Goal: Transaction & Acquisition: Purchase product/service

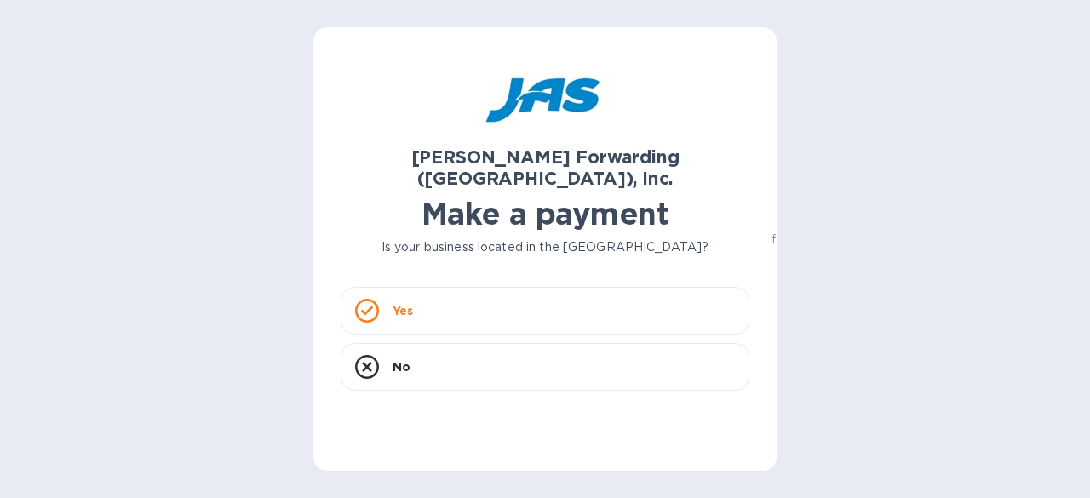
click at [480, 295] on div "Yes" at bounding box center [545, 311] width 409 height 48
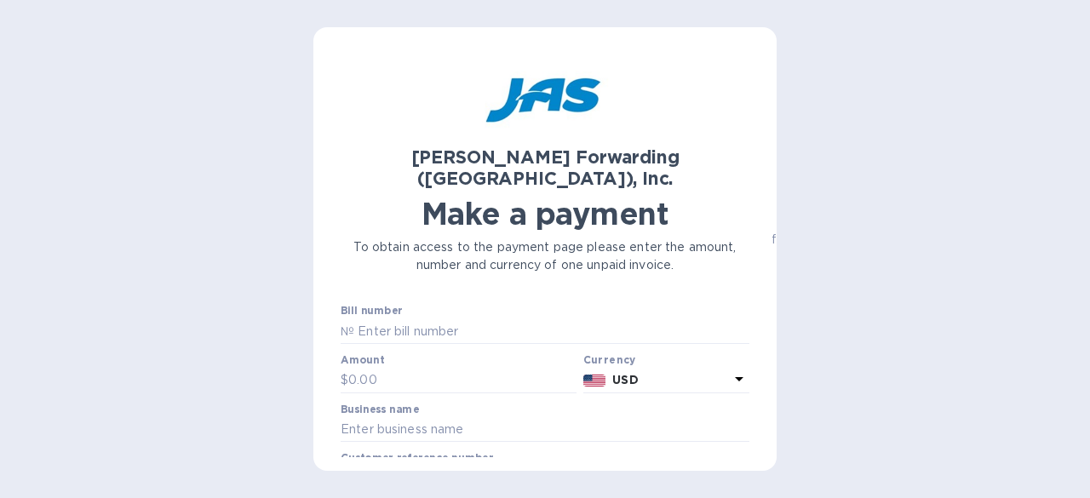
click at [437, 318] on input "text" at bounding box center [551, 331] width 395 height 26
drag, startPoint x: 341, startPoint y: 307, endPoint x: 735, endPoint y: 142, distance: 426.4
click at [735, 142] on div "[PERSON_NAME] Forwarding ([GEOGRAPHIC_DATA]), Inc. Make a payment To obtain acc…" at bounding box center [545, 164] width 416 height 227
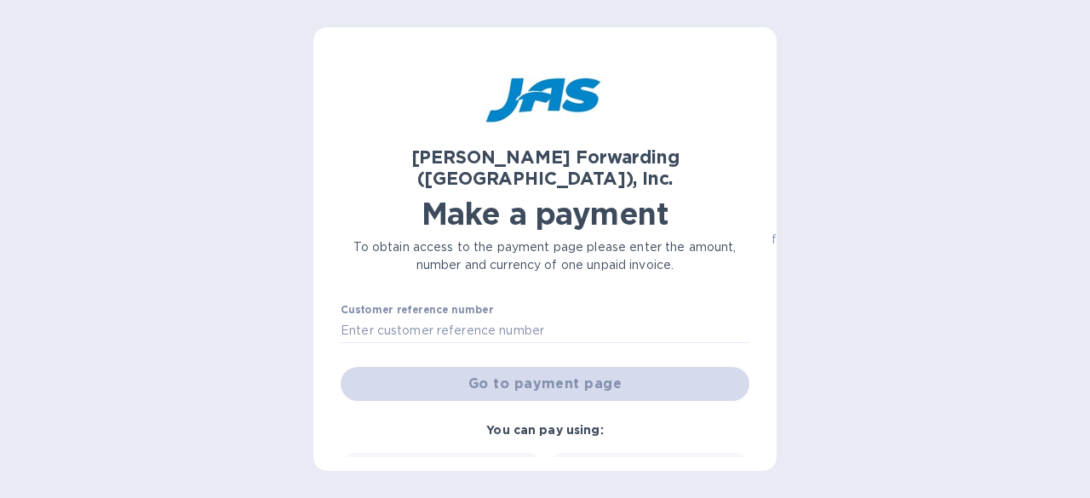
scroll to position [170, 0]
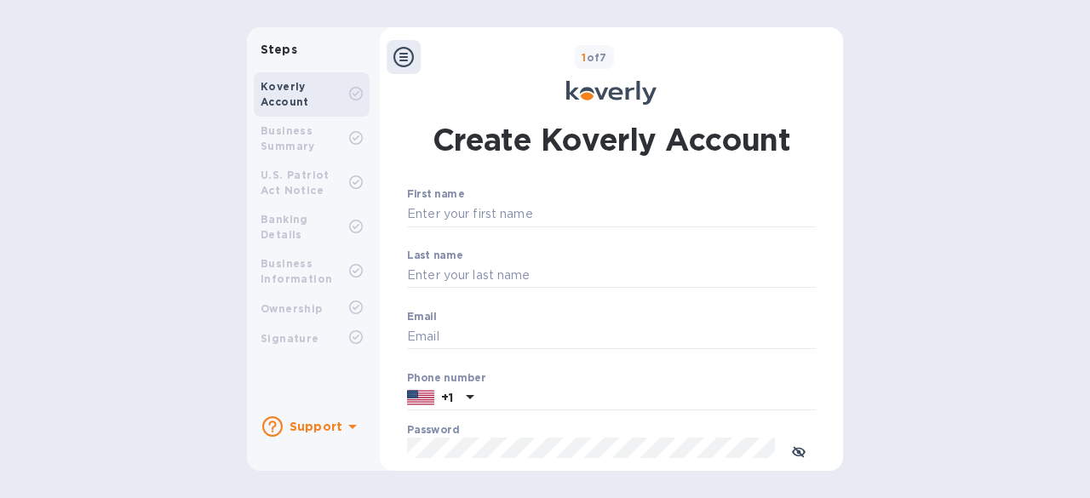
click at [320, 146] on div "Business Summary" at bounding box center [305, 138] width 89 height 31
click at [479, 215] on input "First name" at bounding box center [611, 215] width 409 height 26
type input "[PERSON_NAME]"
type input "Papilion"
type input "[EMAIL_ADDRESS][DOMAIN_NAME]"
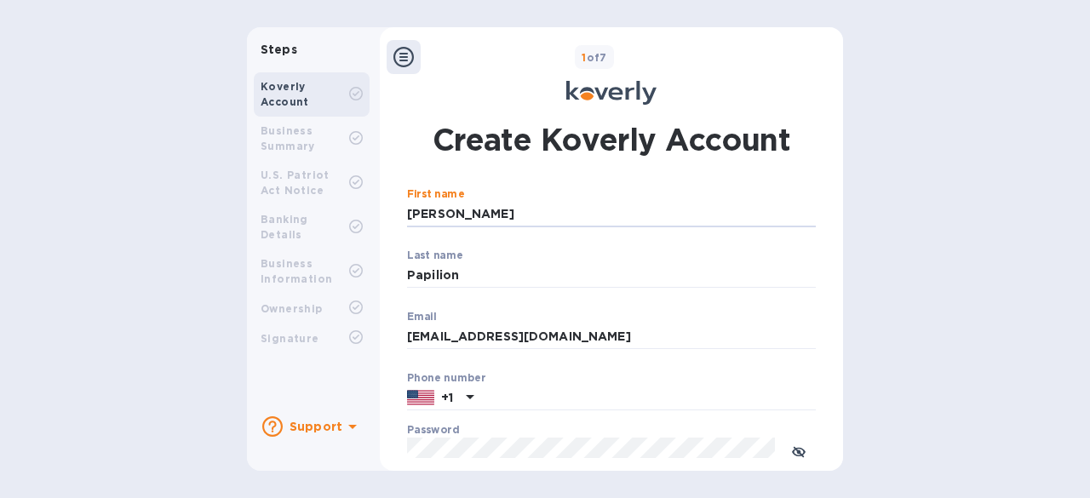
type input "3038871158"
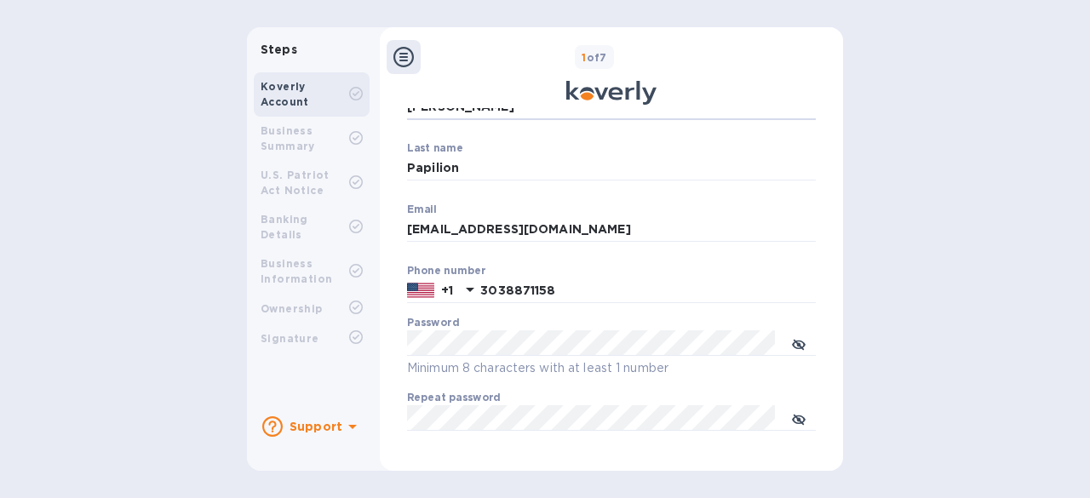
scroll to position [170, 0]
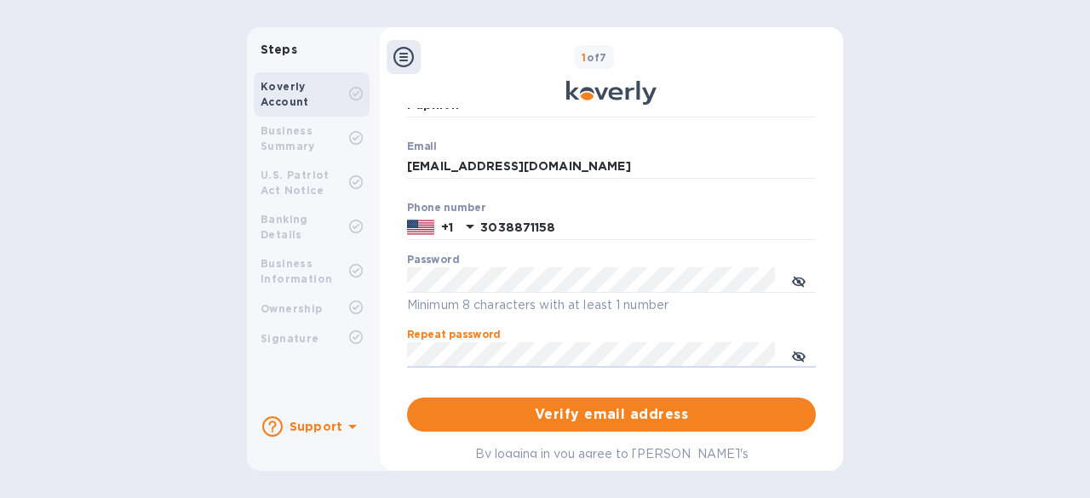
click at [565, 413] on span "Verify email address" at bounding box center [612, 415] width 382 height 20
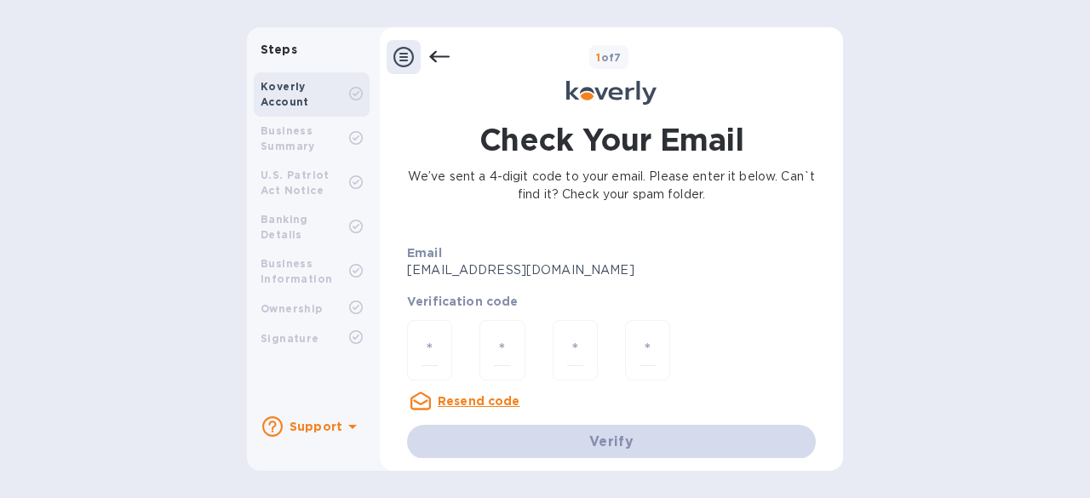
click at [430, 343] on input "number" at bounding box center [430, 351] width 16 height 32
type input "5"
type input "1"
type input "4"
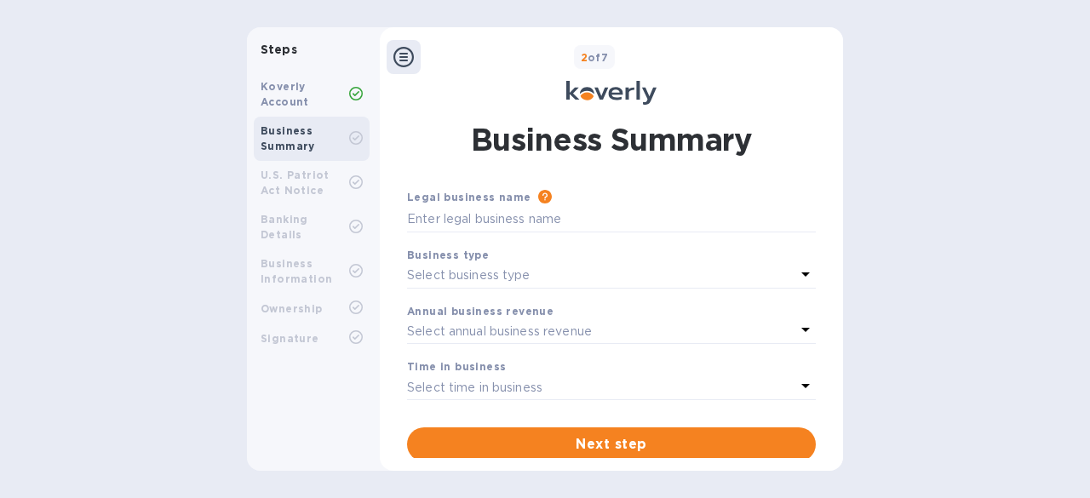
click at [493, 225] on input "text" at bounding box center [611, 220] width 409 height 26
type input "FIVE STRONG LLC"
click at [801, 277] on icon at bounding box center [805, 274] width 20 height 20
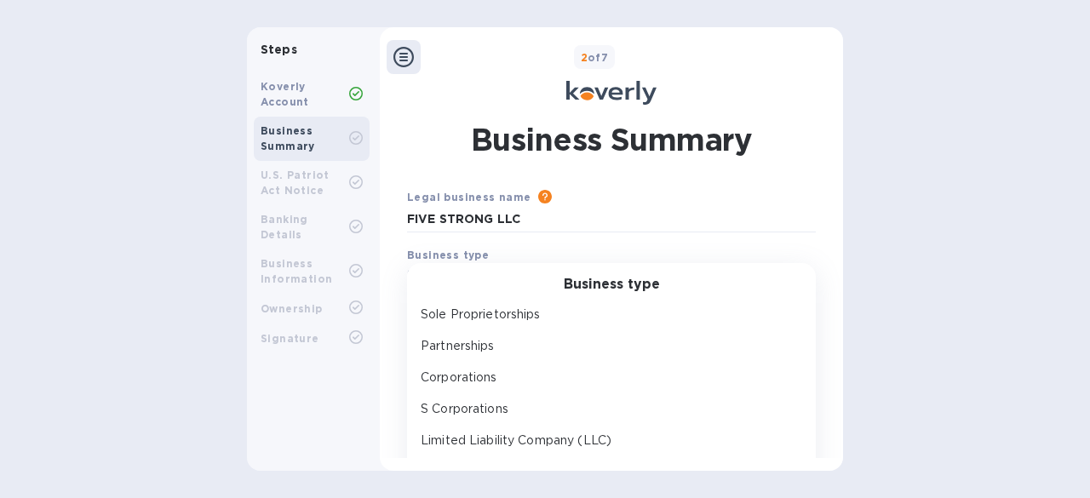
click at [501, 440] on p "Limited Liability Company (LLC)" at bounding box center [605, 441] width 368 height 18
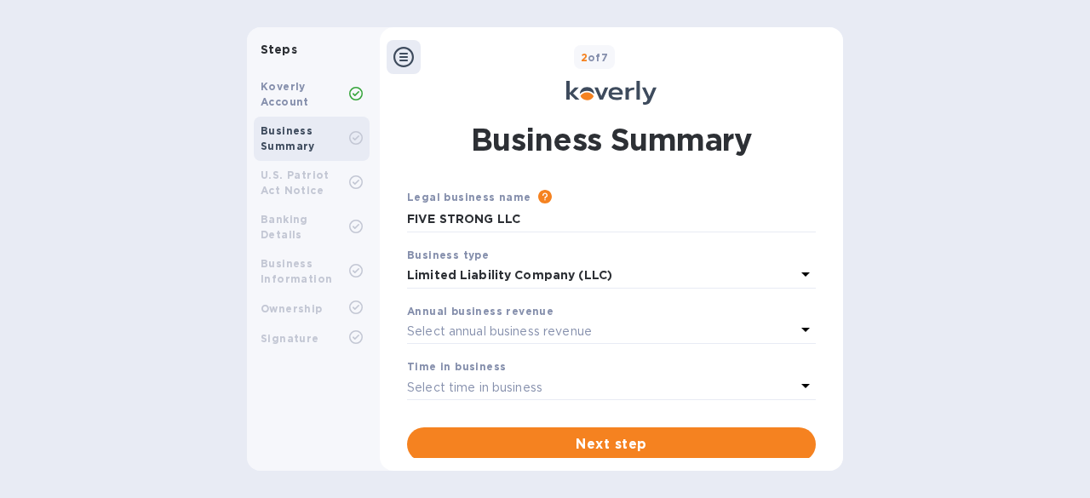
click at [800, 326] on icon at bounding box center [805, 329] width 20 height 20
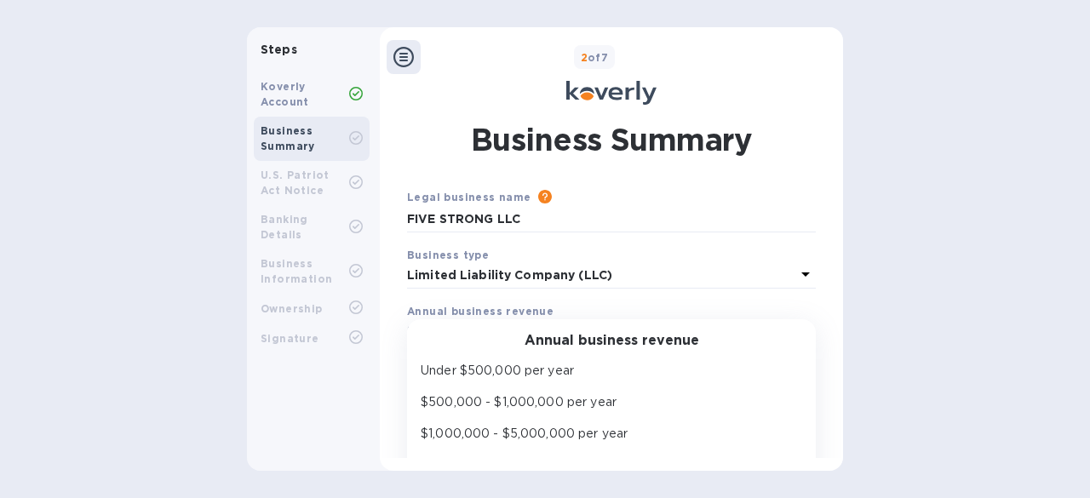
click at [516, 399] on p "$500,000 - $1,000,000 per year" at bounding box center [605, 402] width 368 height 18
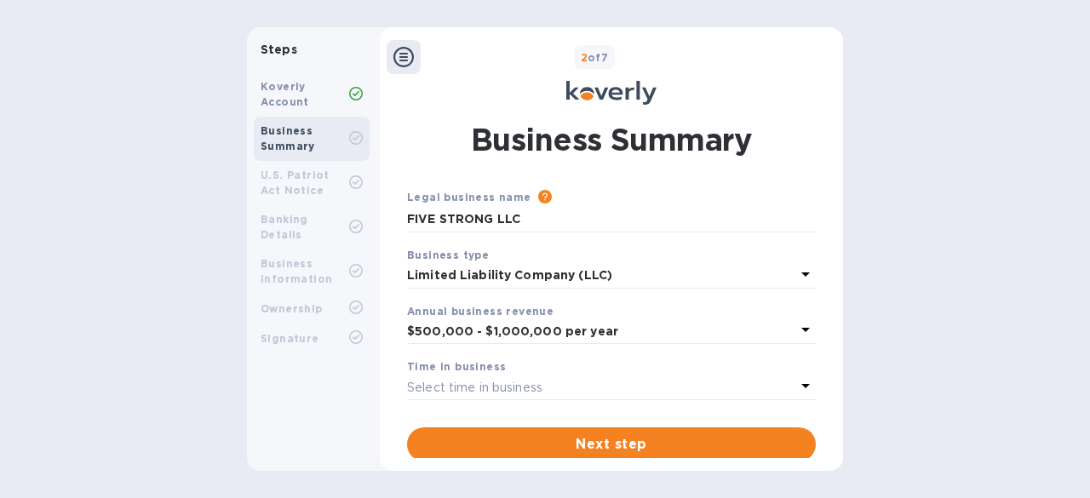
scroll to position [14, 0]
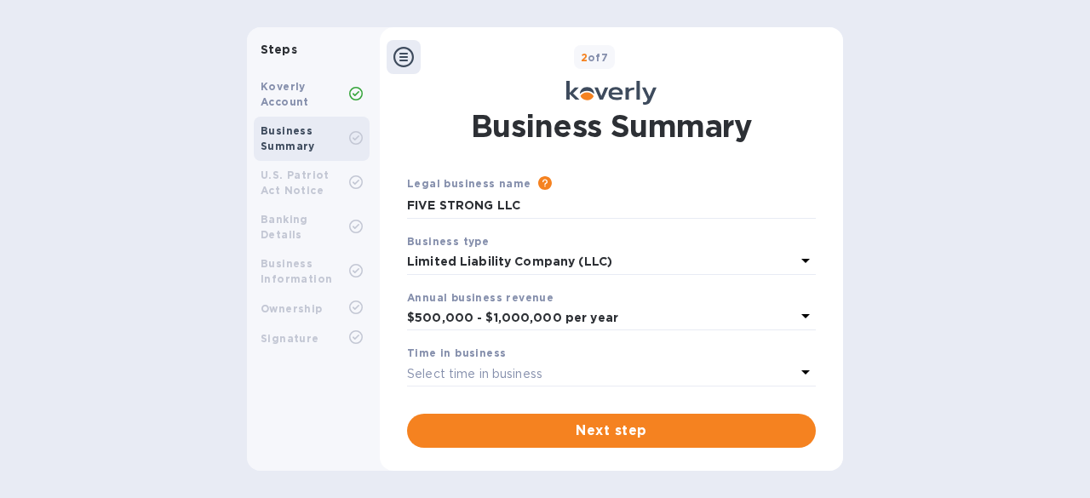
click at [801, 374] on icon at bounding box center [805, 372] width 9 height 4
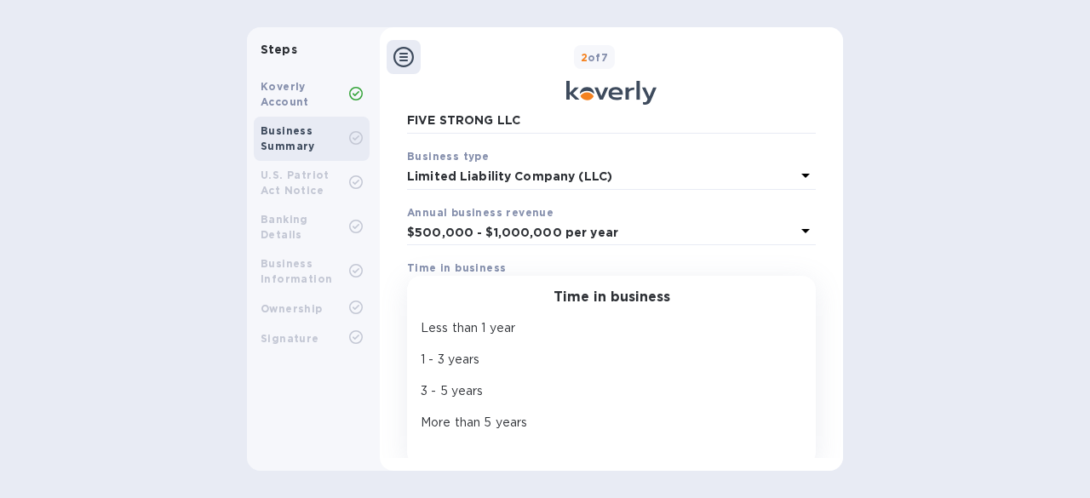
click at [468, 399] on p "3 - 5 years" at bounding box center [605, 391] width 368 height 18
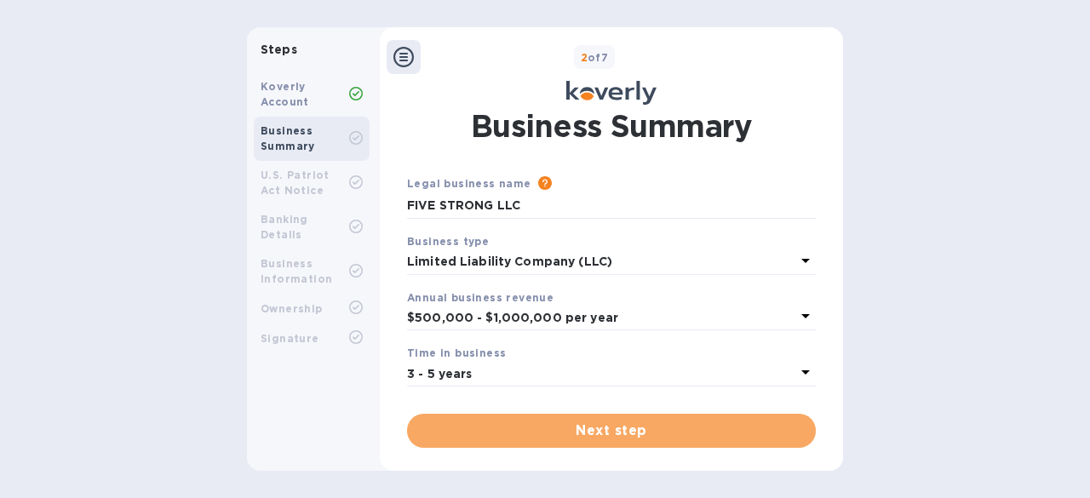
click at [600, 429] on span "Next step" at bounding box center [612, 431] width 382 height 20
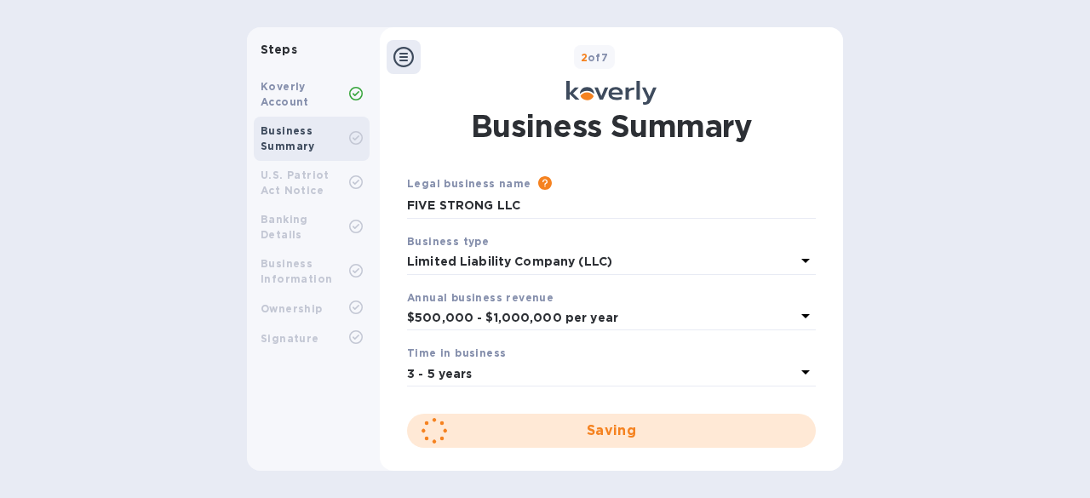
scroll to position [0, 0]
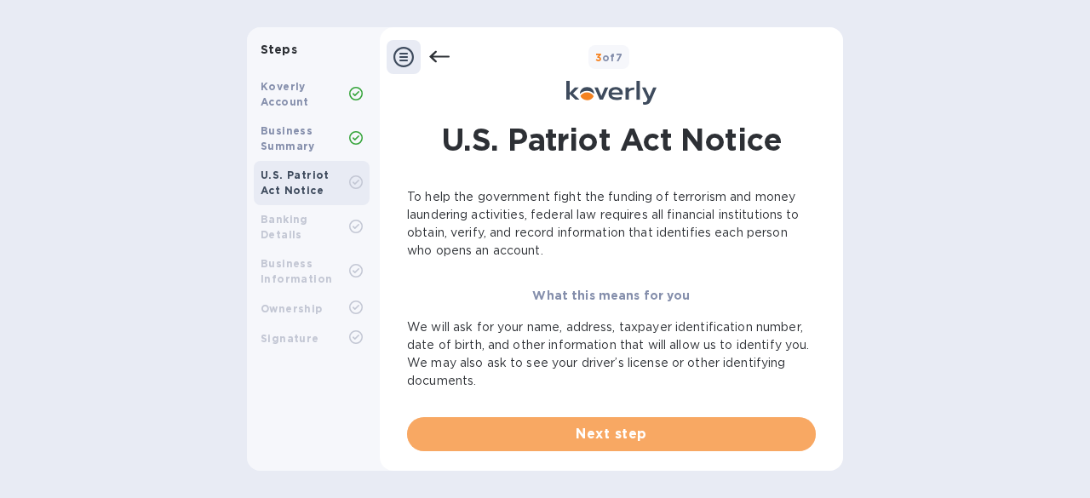
click at [597, 437] on span "Next step" at bounding box center [612, 434] width 382 height 20
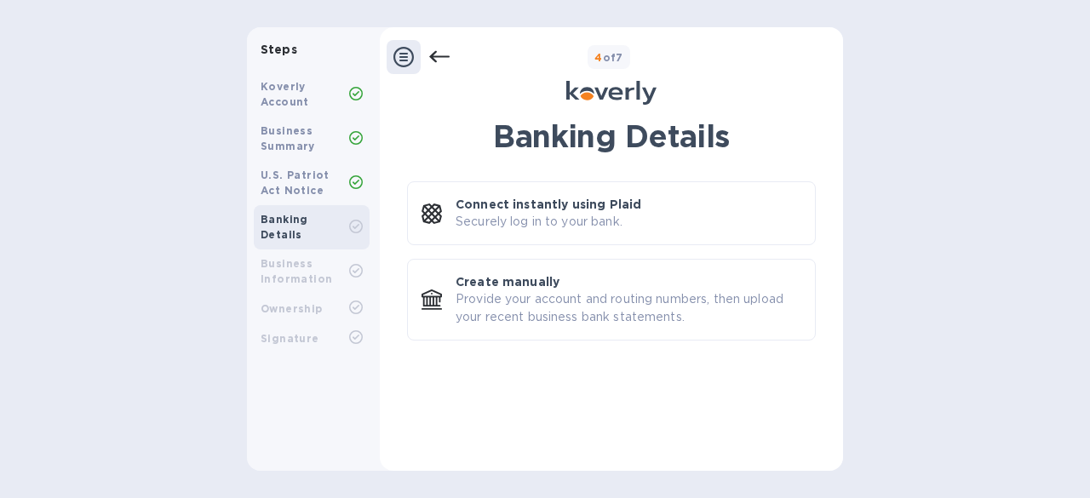
click at [328, 256] on div "Business Information" at bounding box center [305, 271] width 89 height 31
click at [354, 222] on icon at bounding box center [356, 227] width 14 height 14
click at [501, 290] on p "Provide your account and routing numbers, then upload your recent business bank…" at bounding box center [629, 308] width 346 height 36
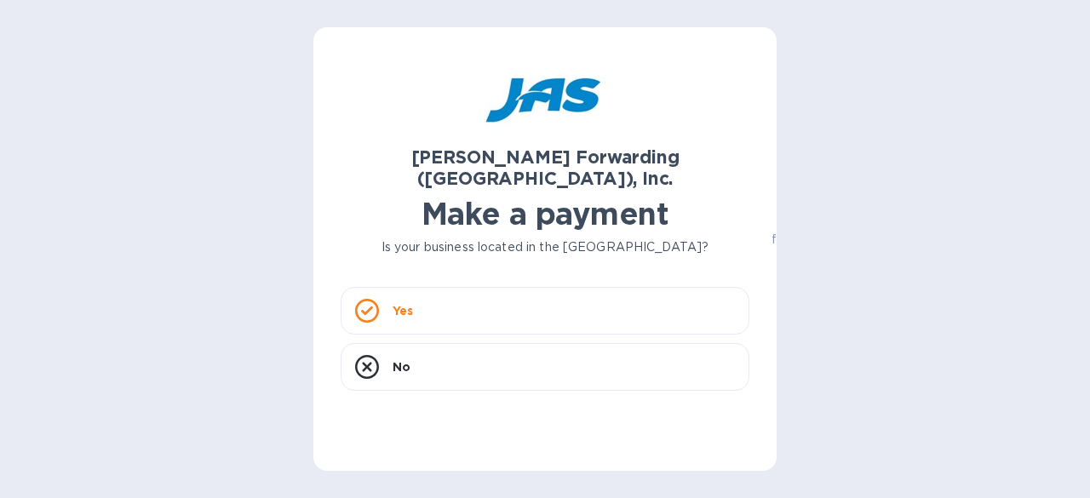
click at [405, 302] on p "Yes" at bounding box center [403, 310] width 20 height 17
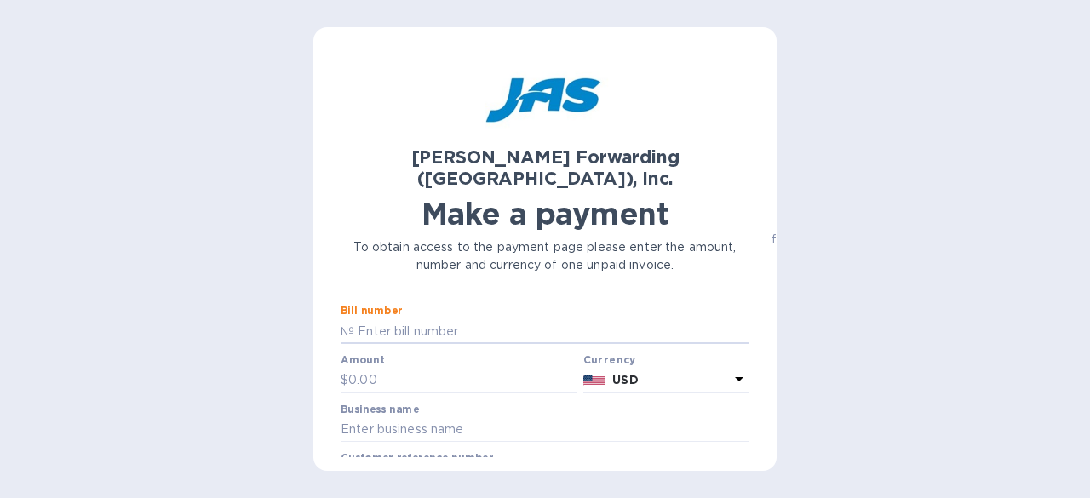
click at [380, 318] on input "text" at bounding box center [551, 331] width 395 height 26
paste input "DEN503343406"
click at [354, 318] on input "DEN503343406" at bounding box center [551, 331] width 395 height 26
type input "DEN503343406"
click at [545, 335] on div "JAS Forwarding (USA), Inc. Make a payment To obtain access to the payment page …" at bounding box center [545, 256] width 409 height 403
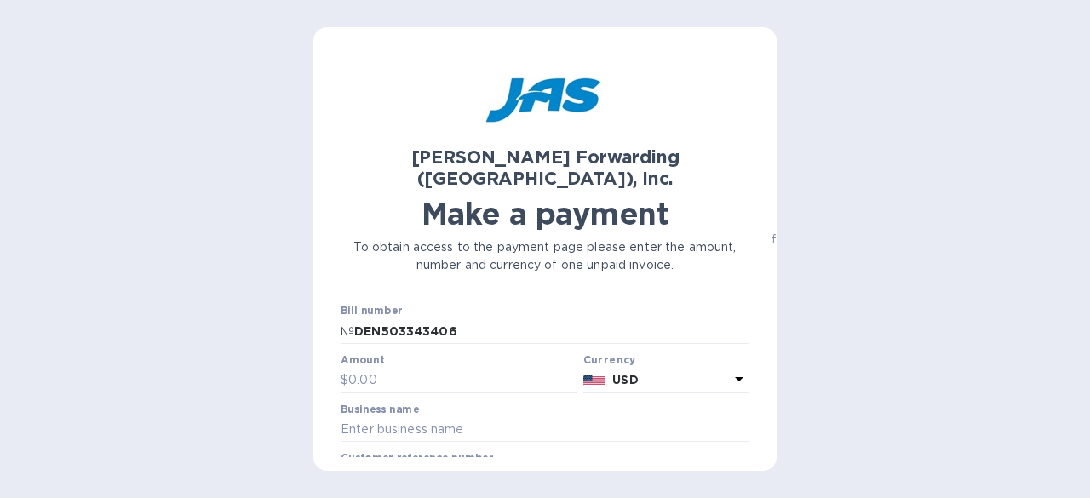
click at [341, 323] on p "№" at bounding box center [348, 332] width 14 height 18
drag, startPoint x: 356, startPoint y: 311, endPoint x: 332, endPoint y: 311, distance: 23.8
click at [332, 311] on div "JAS Forwarding (USA), Inc. Make a payment To obtain access to the payment page …" at bounding box center [544, 249] width 463 height 444
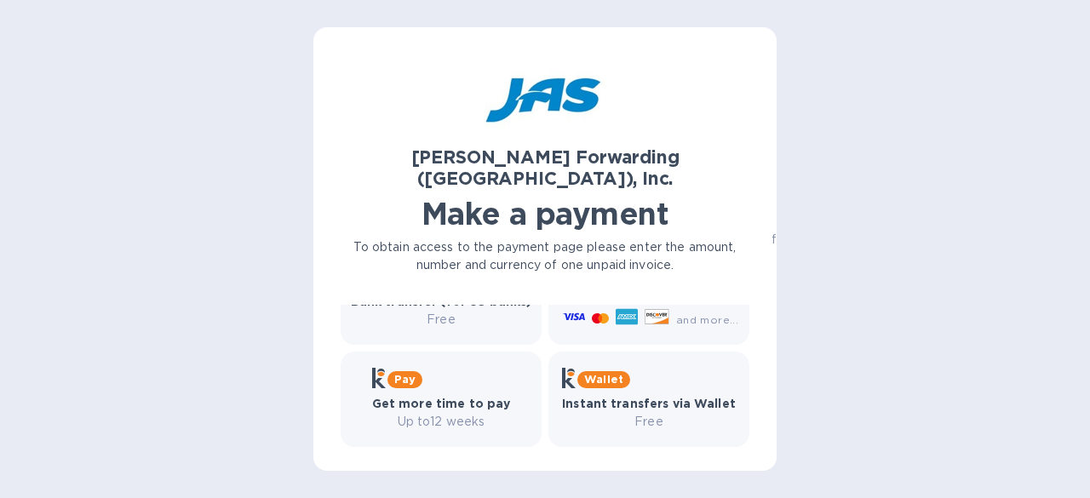
drag, startPoint x: 460, startPoint y: 307, endPoint x: 571, endPoint y: 314, distance: 110.9
click at [571, 314] on div "Bill number № DEN503343406 Amount $ Currency USD Business name Customer referen…" at bounding box center [544, 200] width 429 height 514
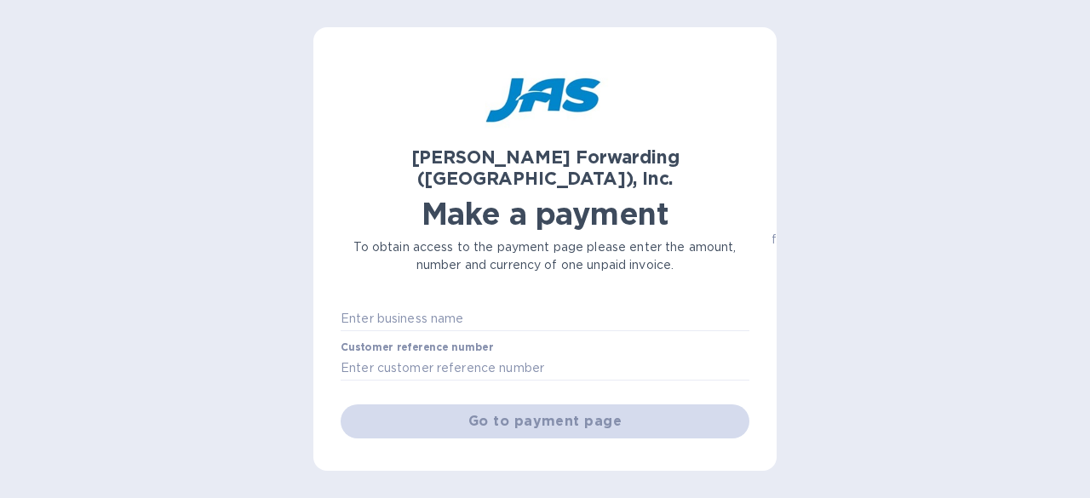
scroll to position [85, 0]
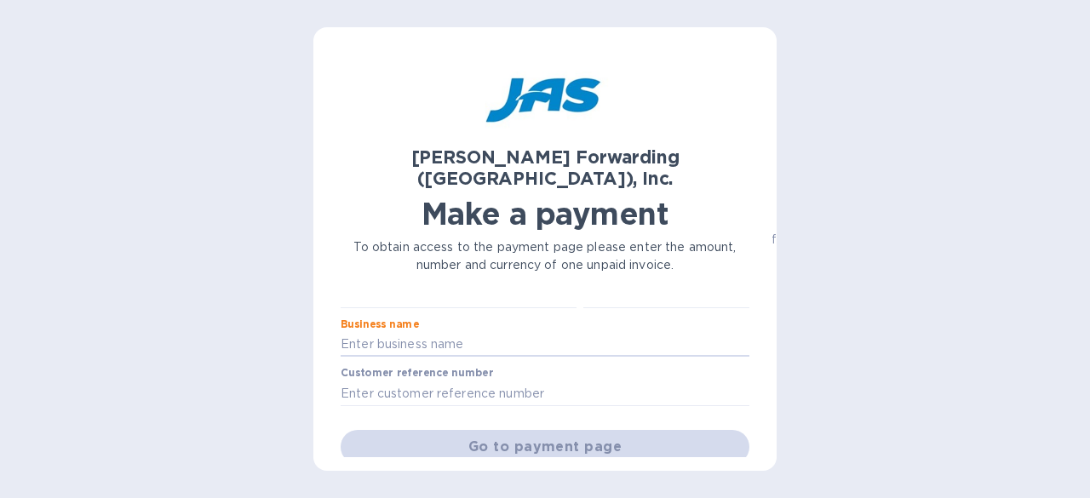
click at [410, 332] on input "text" at bounding box center [545, 345] width 409 height 26
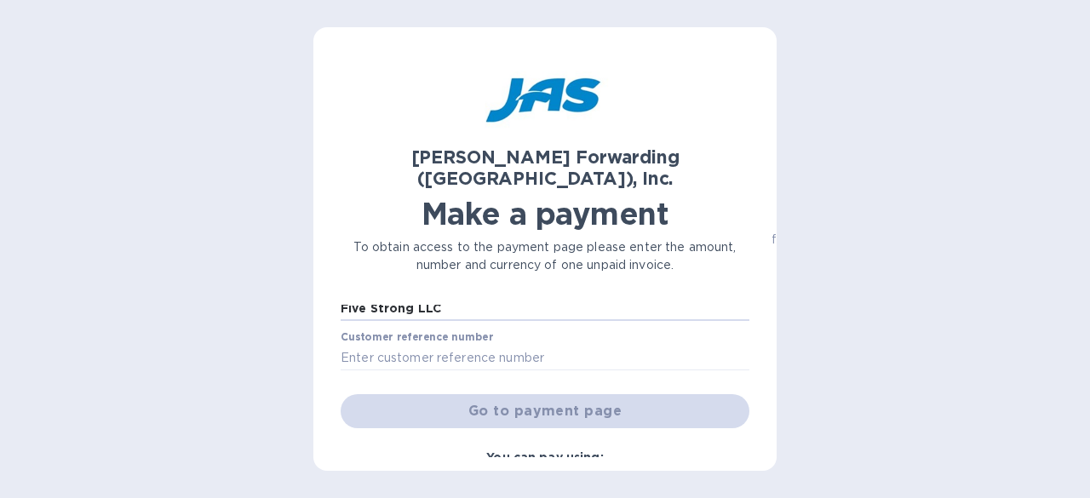
scroll to position [94, 0]
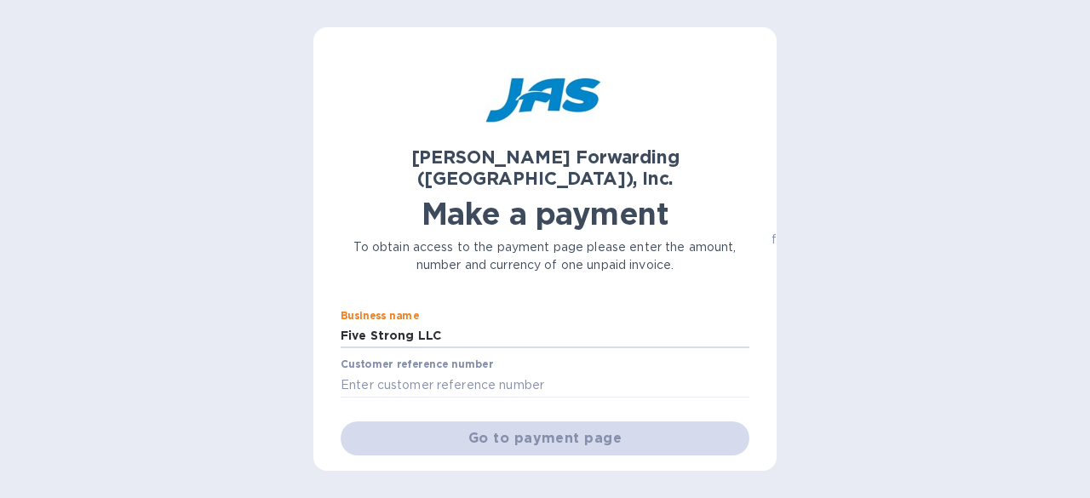
type input "Five Strong LLC"
click at [376, 66] on div "JAS Forwarding (USA), Inc. Make a payment To obtain access to the payment page …" at bounding box center [545, 164] width 416 height 227
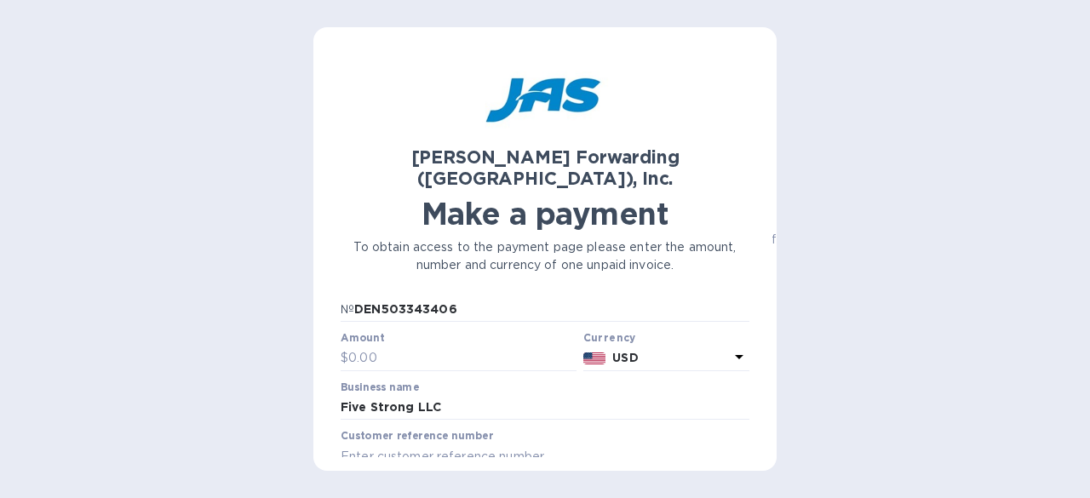
scroll to position [44, 0]
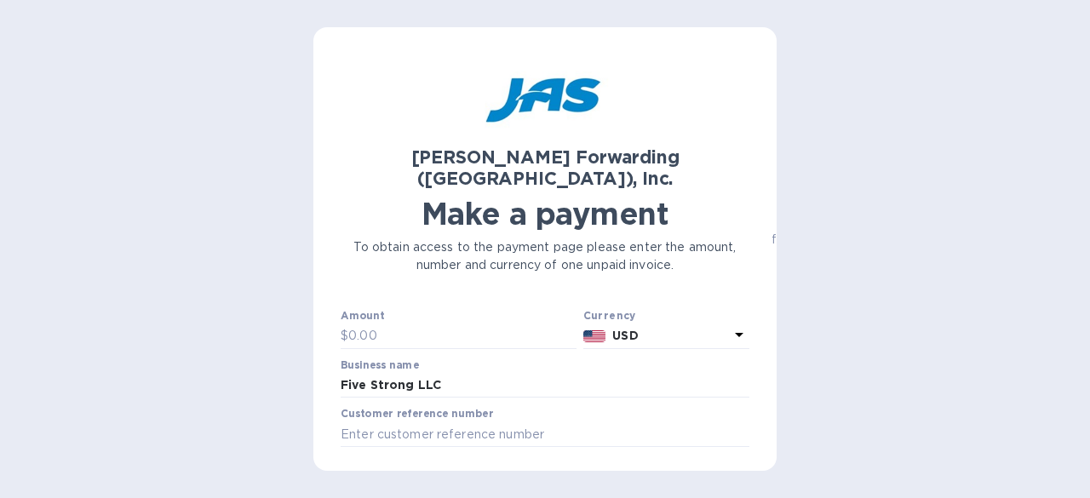
click at [366, 324] on input "text" at bounding box center [462, 337] width 228 height 26
type input "550.00"
click at [734, 324] on icon at bounding box center [739, 334] width 20 height 20
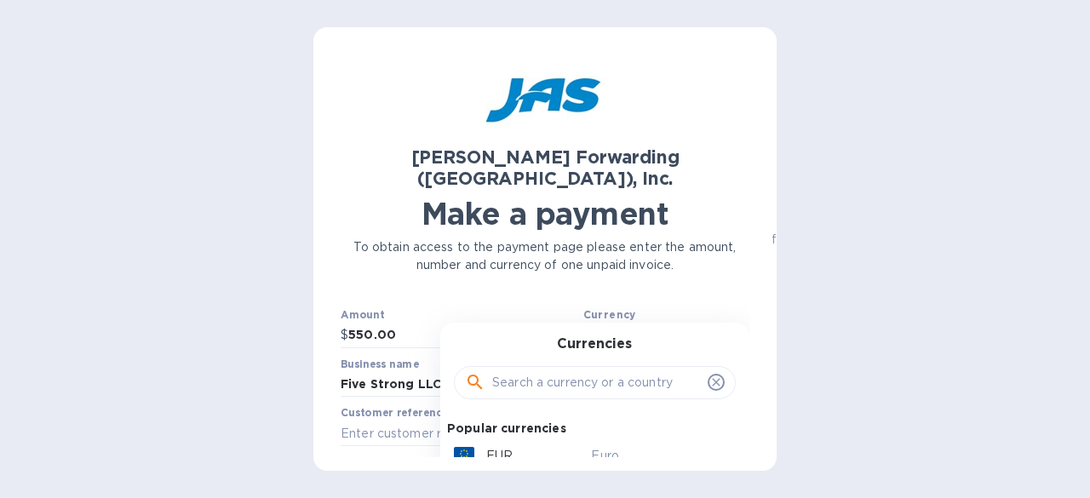
click at [734, 323] on div "Currencies Popular currencies EUR Euro GBP British Pound USD United States Doll…" at bounding box center [594, 465] width 309 height 284
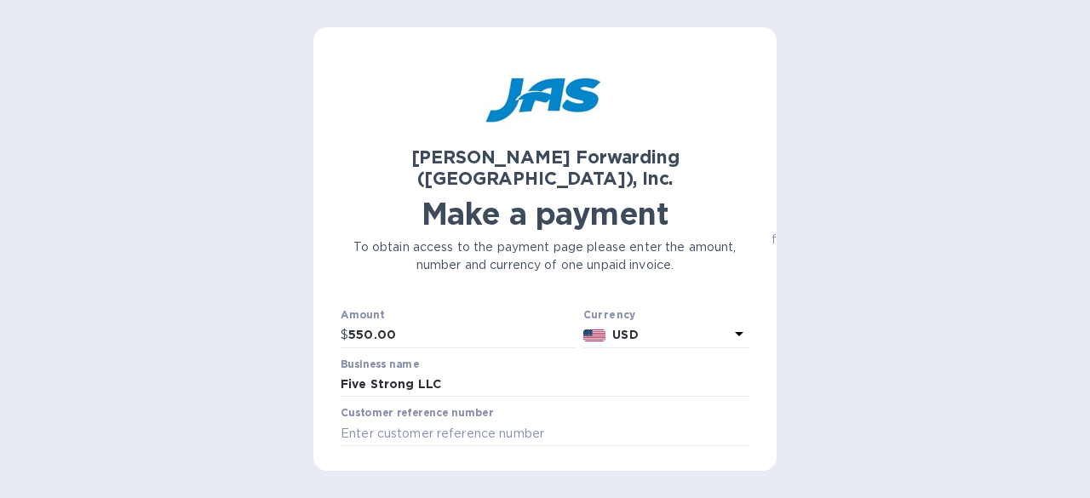
scroll to position [0, 0]
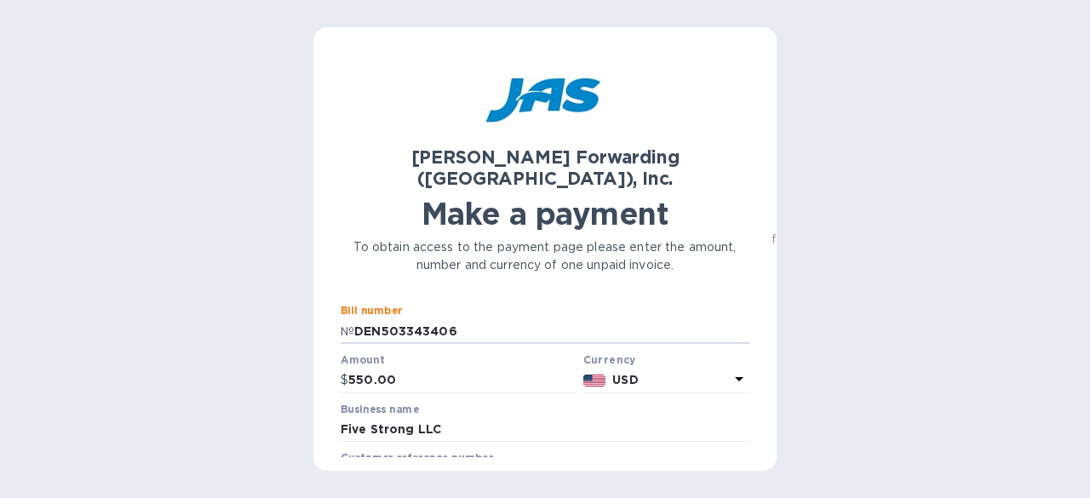
click at [518, 319] on input "DEN503343406" at bounding box center [551, 331] width 395 height 26
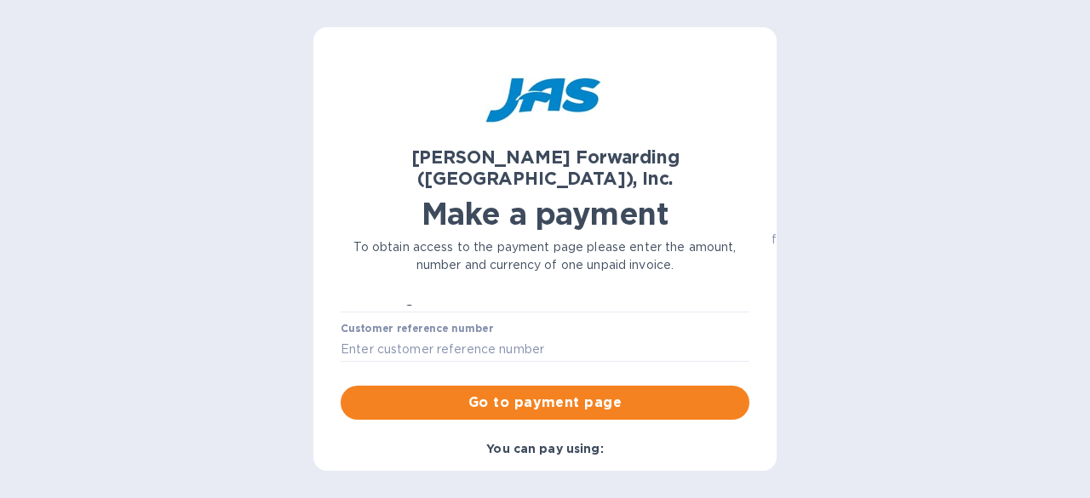
scroll to position [161, 0]
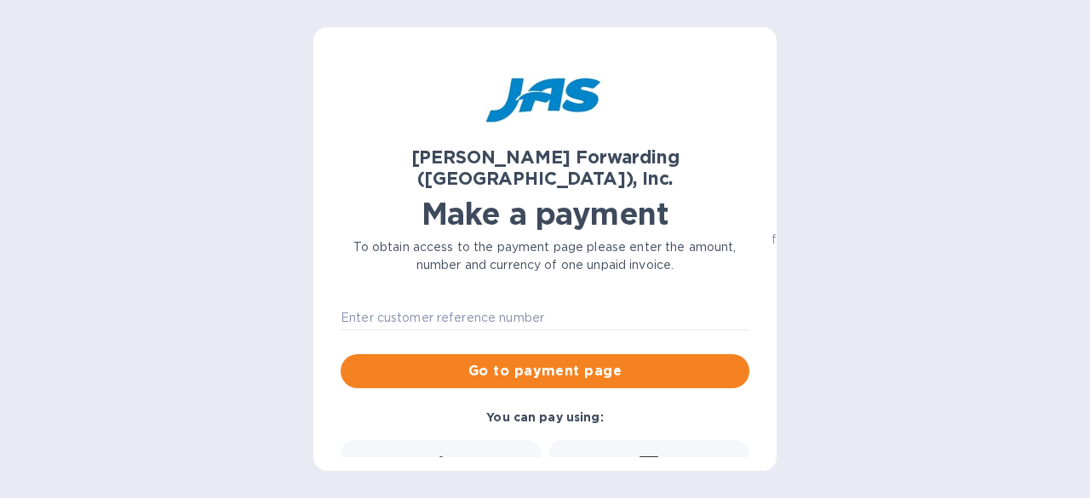
click at [346, 305] on input "text" at bounding box center [545, 318] width 409 height 26
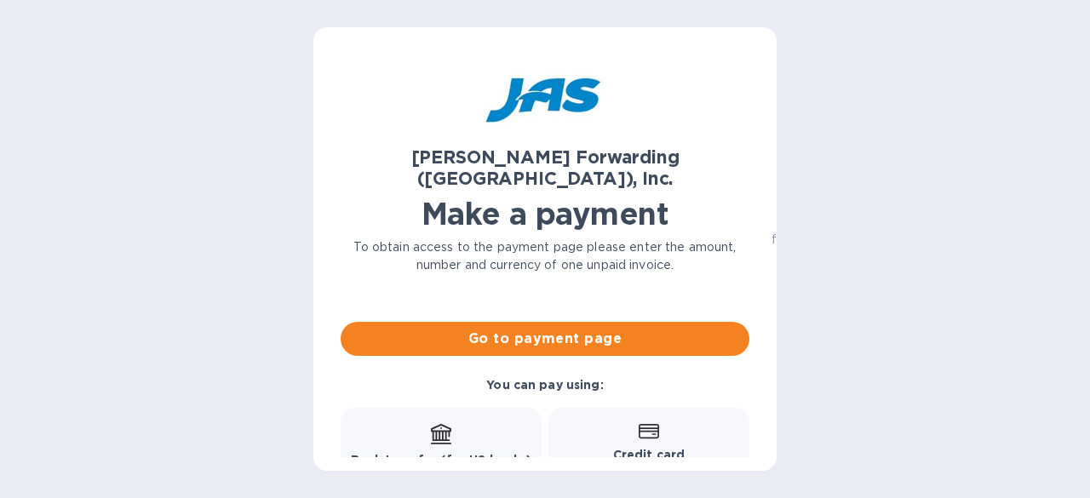
scroll to position [226, 0]
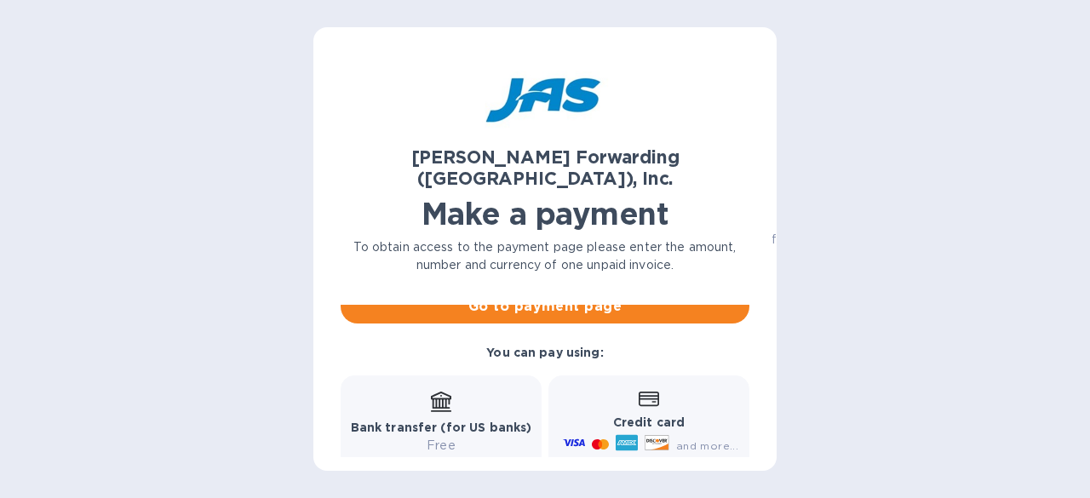
type input "5STRONGEP"
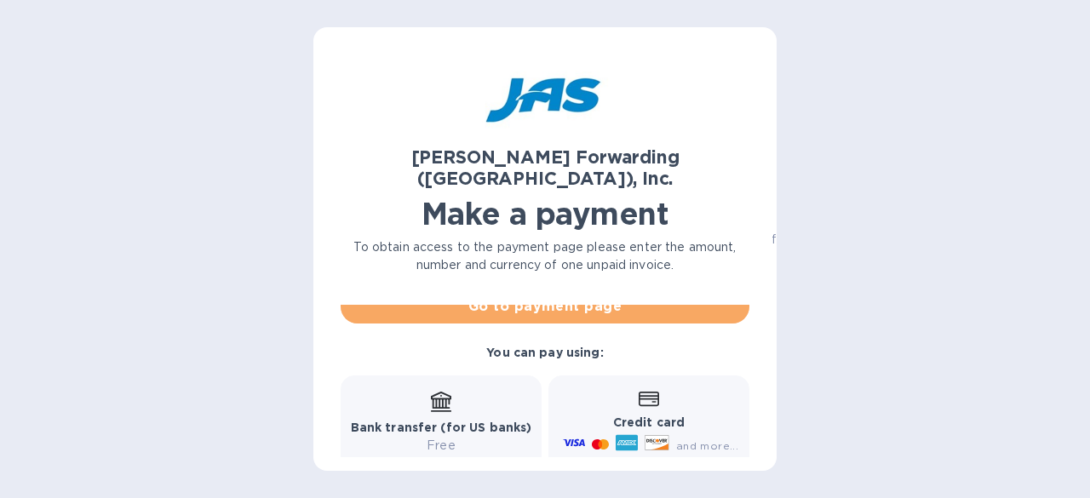
click at [565, 296] on span "Go to payment page" at bounding box center [545, 306] width 382 height 20
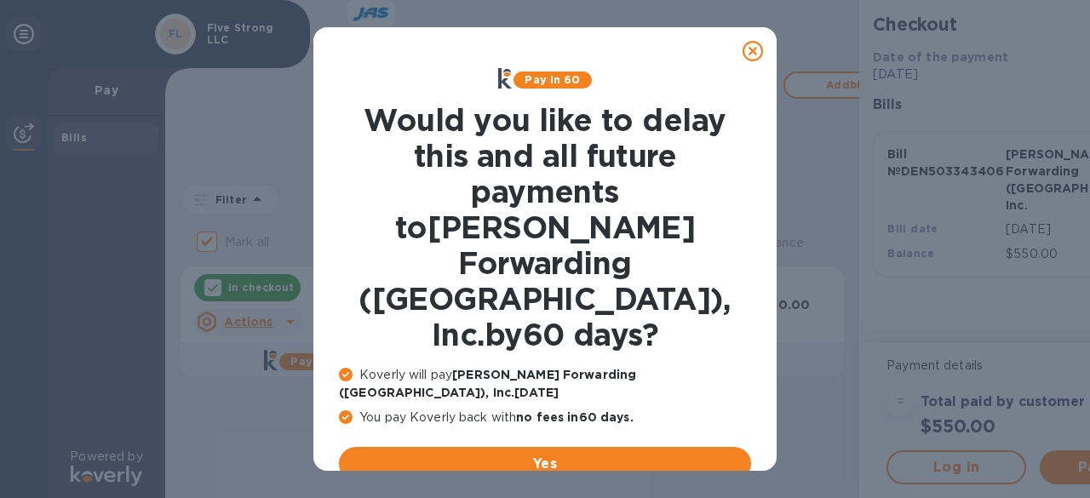
click at [552, 497] on u "No thanks, later" at bounding box center [558, 505] width 101 height 14
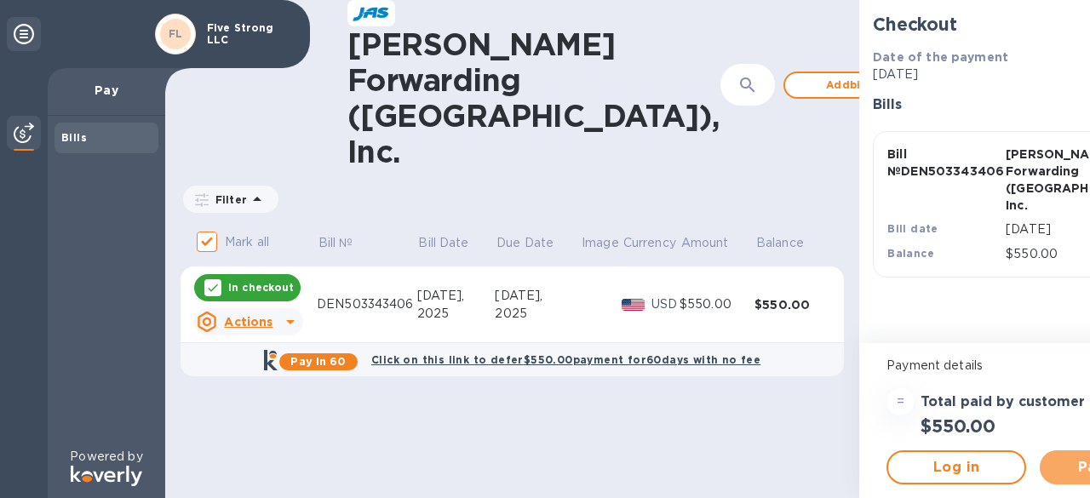
click at [1053, 466] on span "Pay now" at bounding box center [1109, 467] width 112 height 20
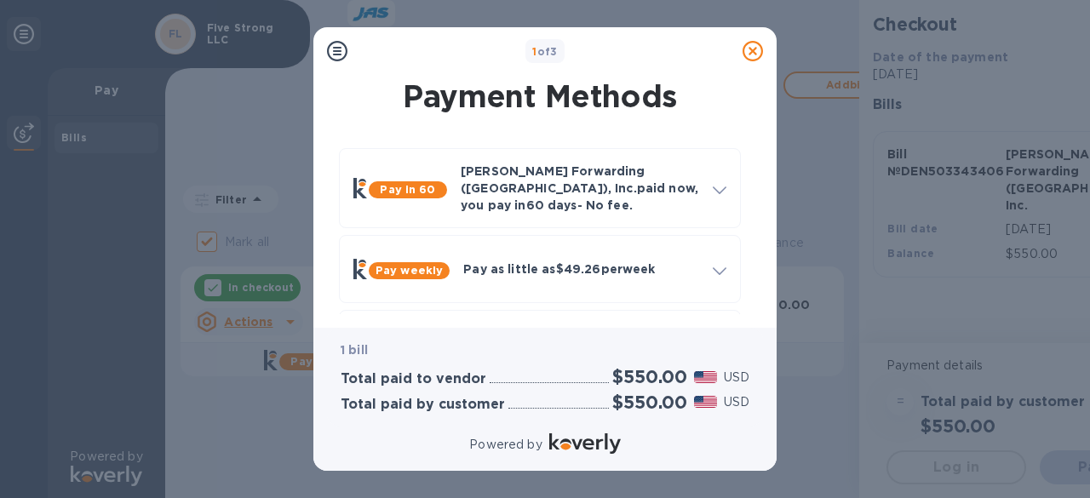
scroll to position [140, 0]
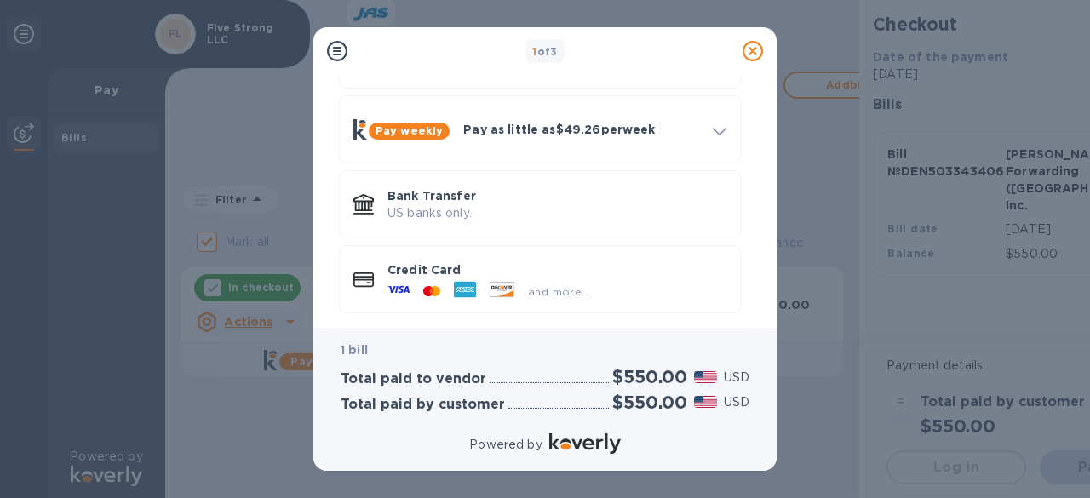
click at [467, 282] on icon at bounding box center [465, 290] width 22 height 16
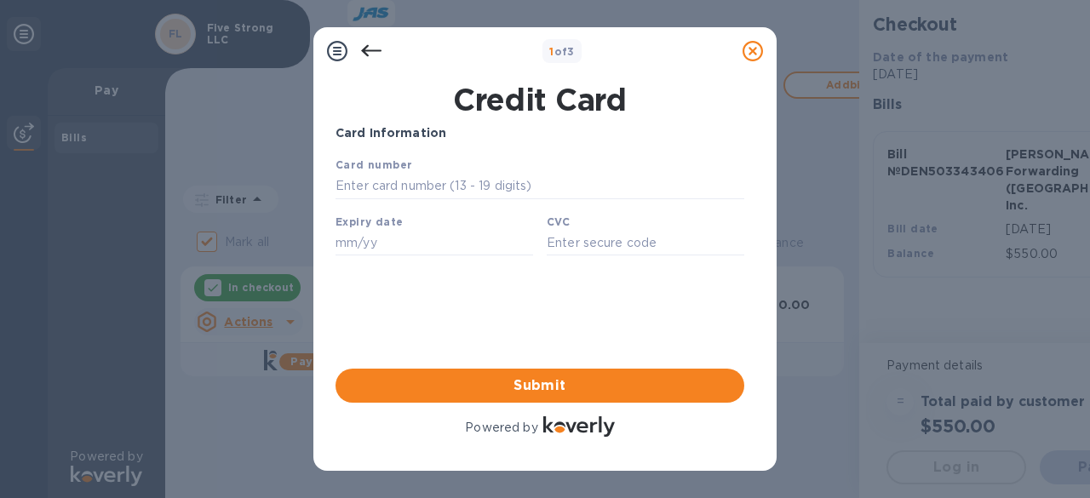
scroll to position [0, 0]
click at [347, 193] on input "text" at bounding box center [540, 187] width 409 height 26
type input "3780 0410 6752 005"
type input "01/29"
type input "2100"
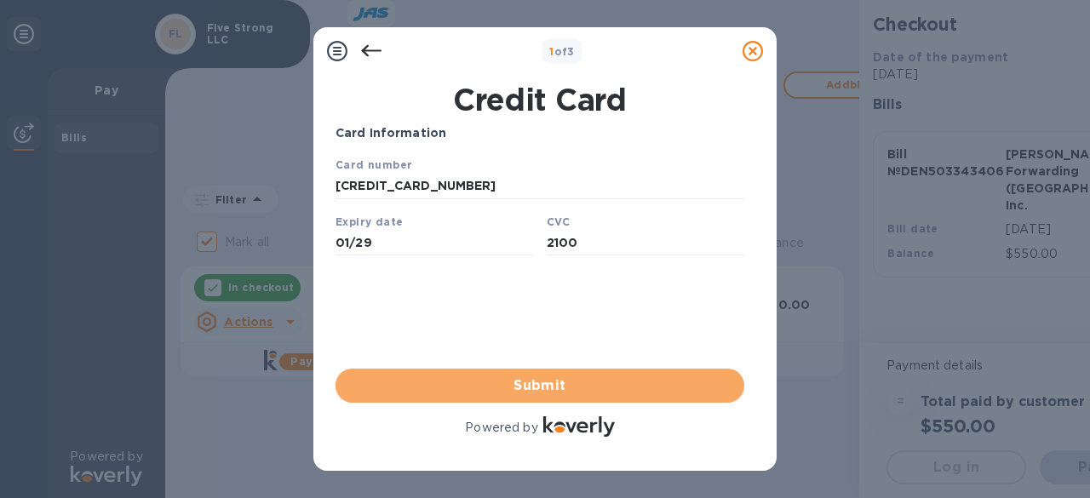
click at [523, 376] on span "Submit" at bounding box center [540, 386] width 382 height 20
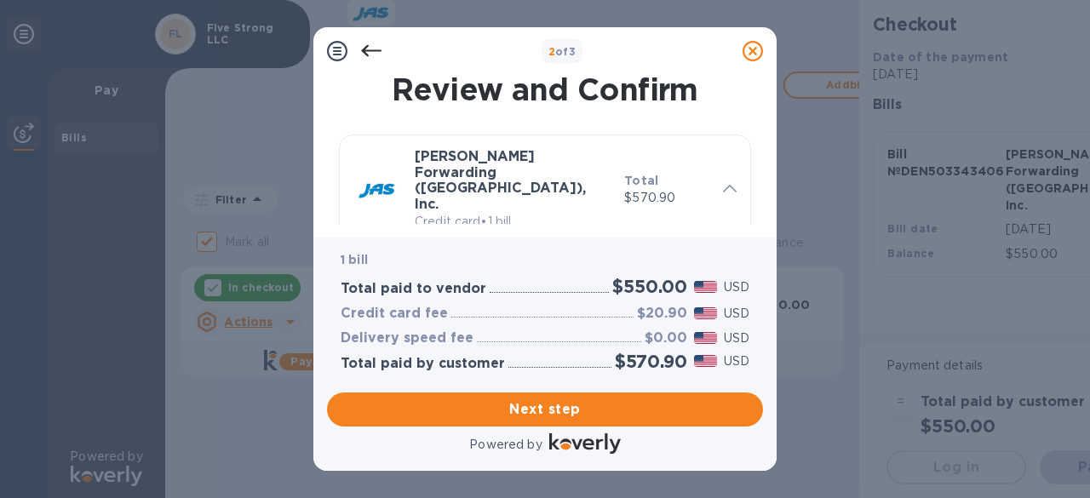
click at [588, 406] on span "Next step" at bounding box center [545, 409] width 409 height 20
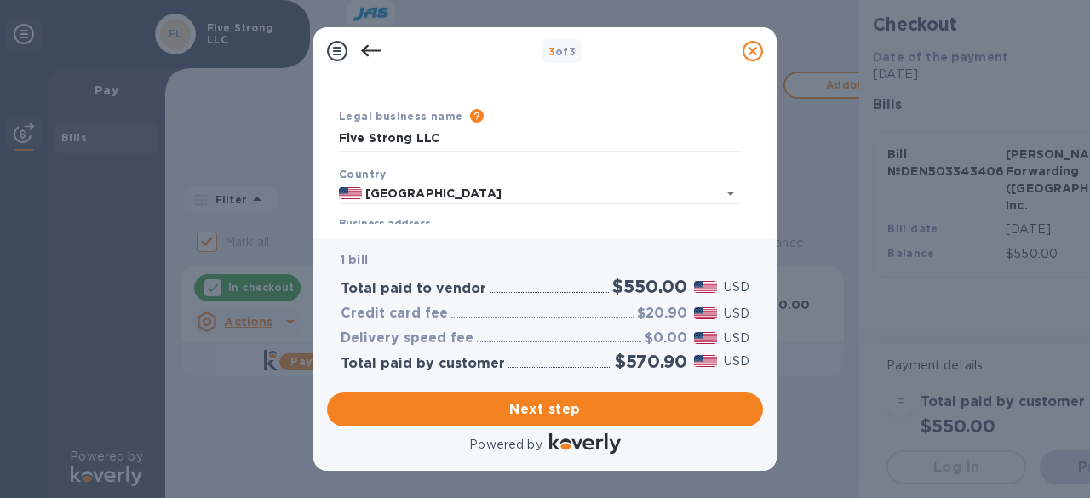
scroll to position [85, 0]
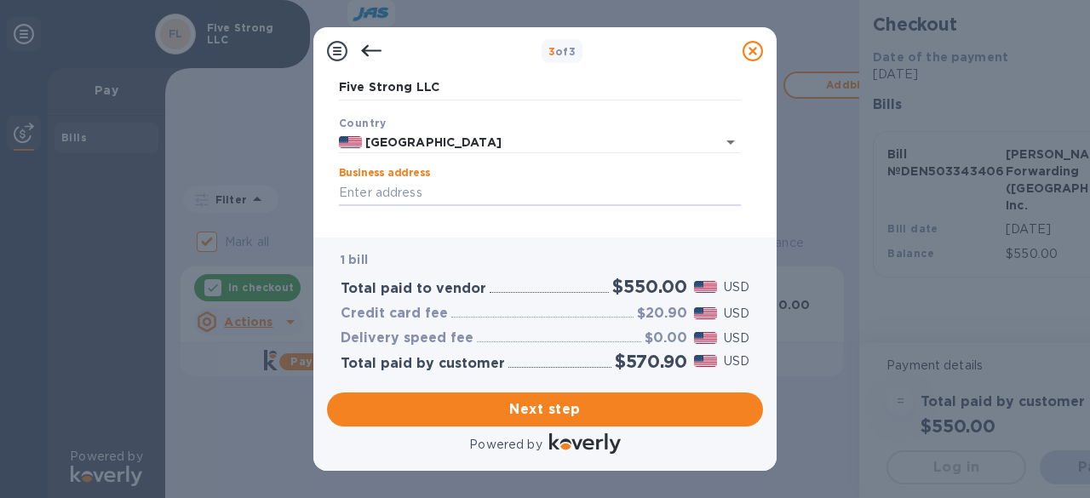
click at [347, 200] on input "Business address" at bounding box center [540, 194] width 402 height 26
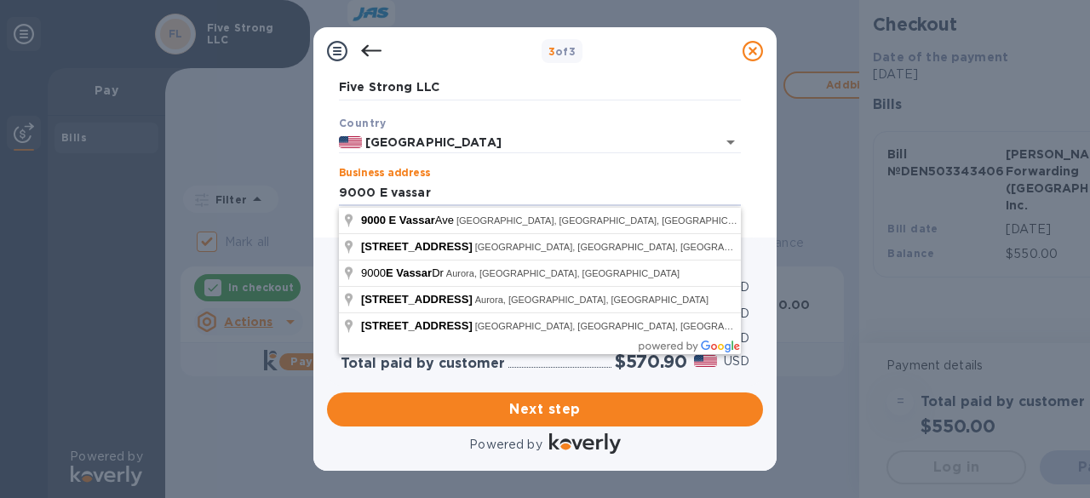
type input "9000 East Vassar Avenue"
type input "Denver"
type input "CO"
type input "80231"
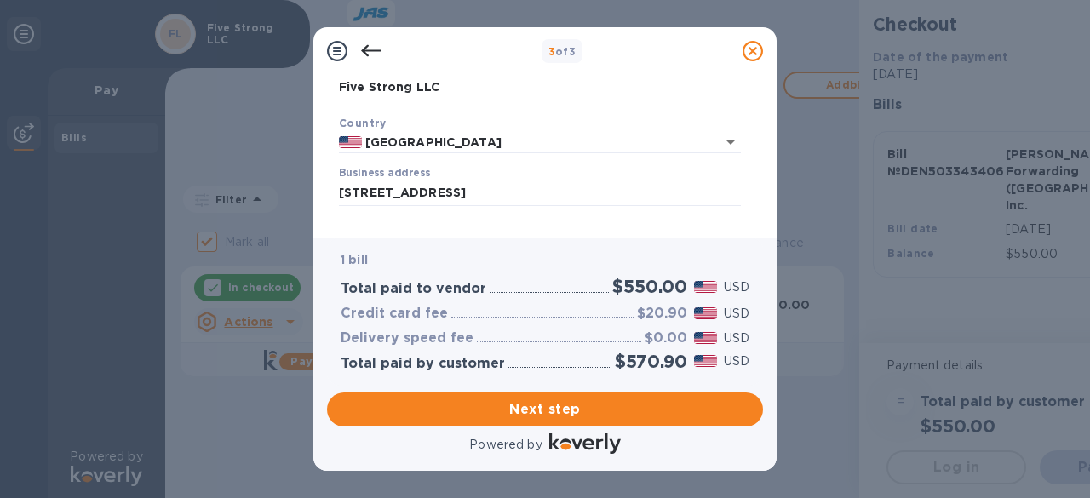
click at [564, 407] on span "Next step" at bounding box center [545, 409] width 409 height 20
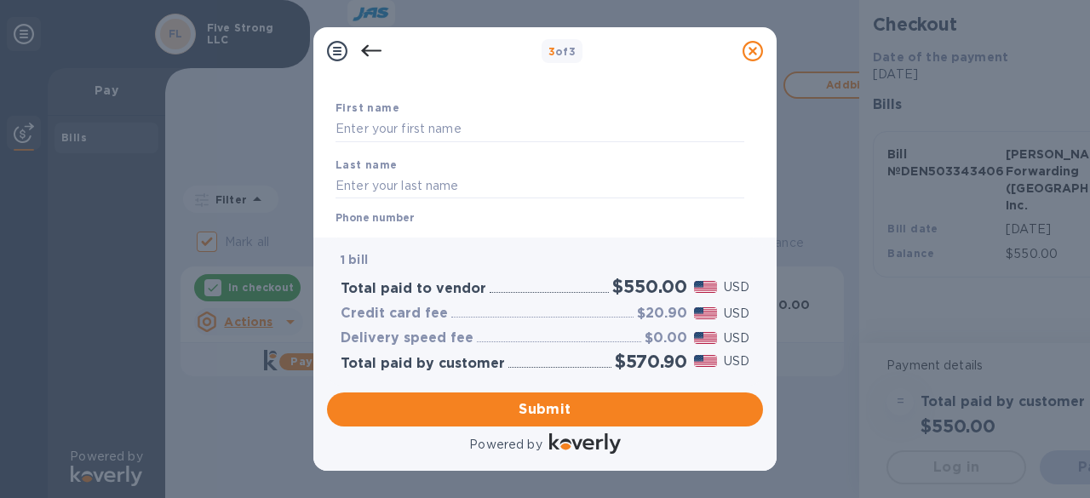
click at [993, 296] on div "3 of 3 Payment Contact Information First name Last name Phone number +1 Payment…" at bounding box center [545, 249] width 1090 height 498
click at [544, 405] on span "Submit" at bounding box center [545, 409] width 409 height 20
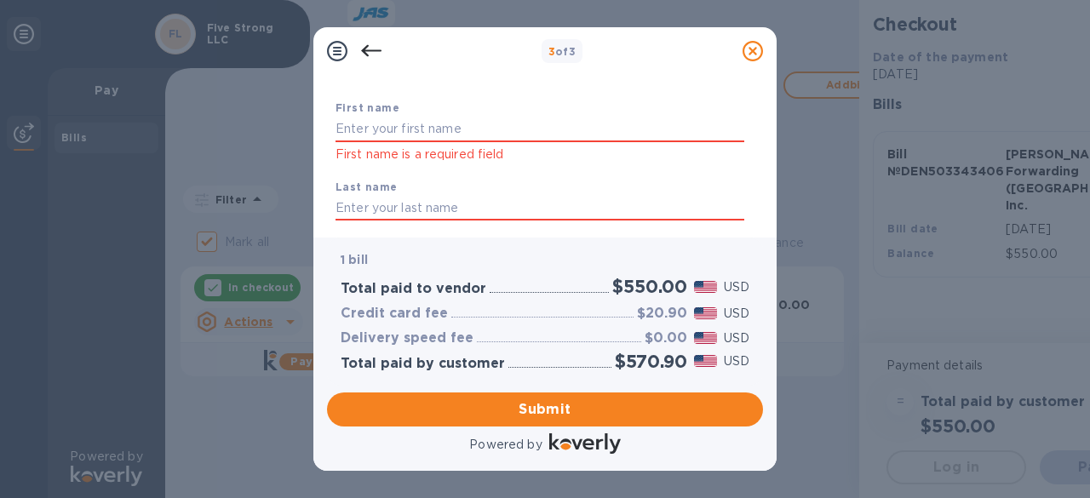
click at [337, 156] on p "First name is a required field" at bounding box center [540, 155] width 409 height 20
click at [354, 153] on p "First name is a required field" at bounding box center [540, 155] width 409 height 20
click at [504, 154] on p "First name is a required field" at bounding box center [540, 155] width 409 height 20
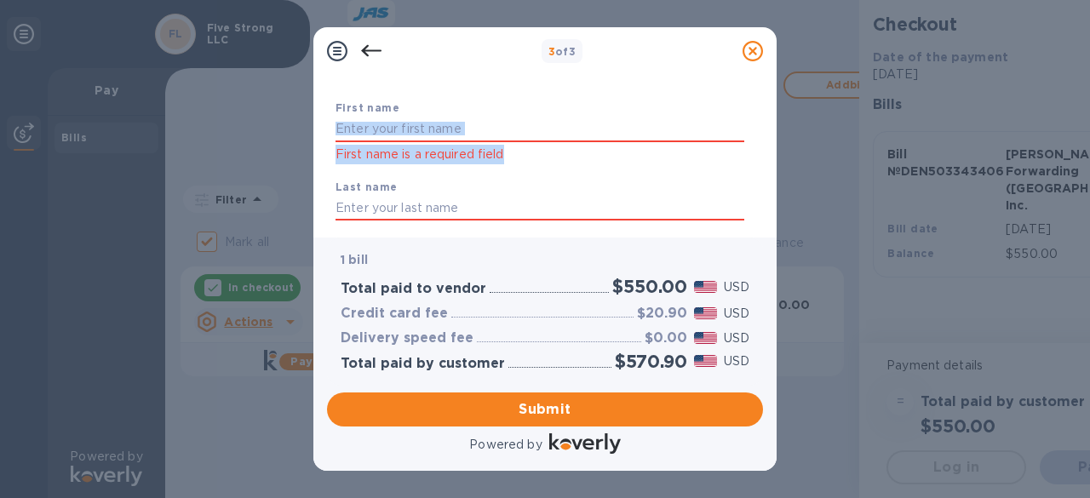
drag, startPoint x: 504, startPoint y: 154, endPoint x: 331, endPoint y: 159, distance: 172.9
click at [331, 159] on div "Payment Contact Information First name First name is a required field Last name…" at bounding box center [545, 149] width 436 height 149
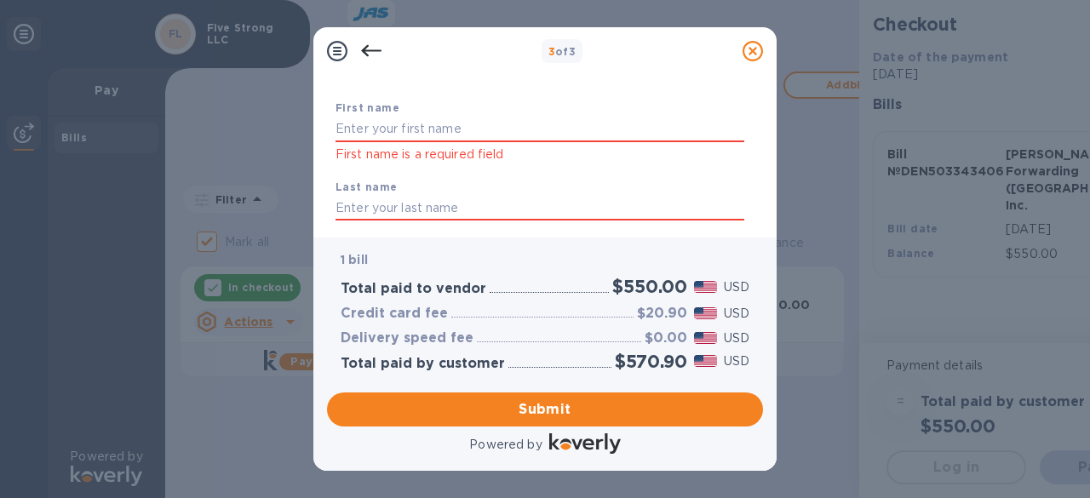
click at [443, 167] on div "First name First name is a required field" at bounding box center [540, 131] width 422 height 79
click at [426, 129] on input "text" at bounding box center [540, 130] width 409 height 26
type input "[PERSON_NAME]"
type input "Papilion"
type input "3038871158"
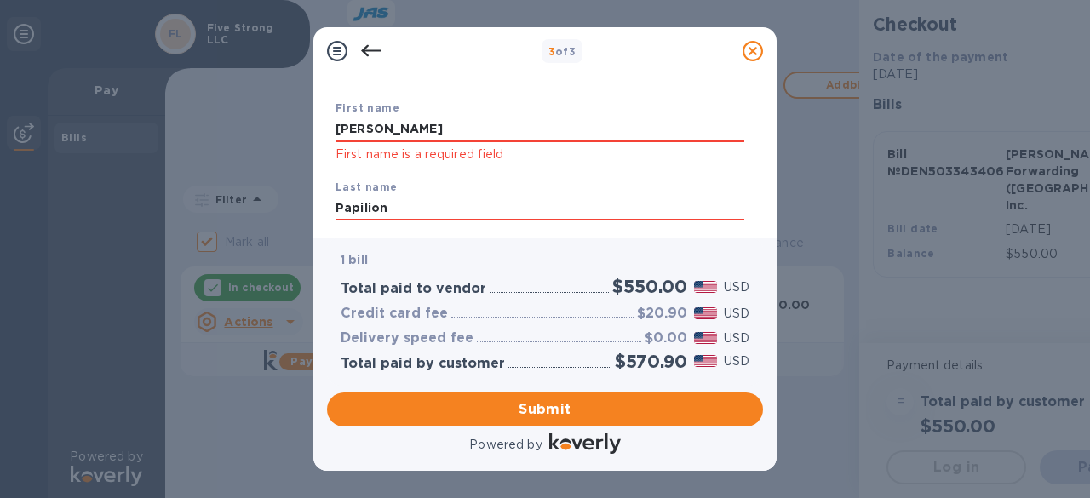
type input "[EMAIL_ADDRESS][DOMAIN_NAME]"
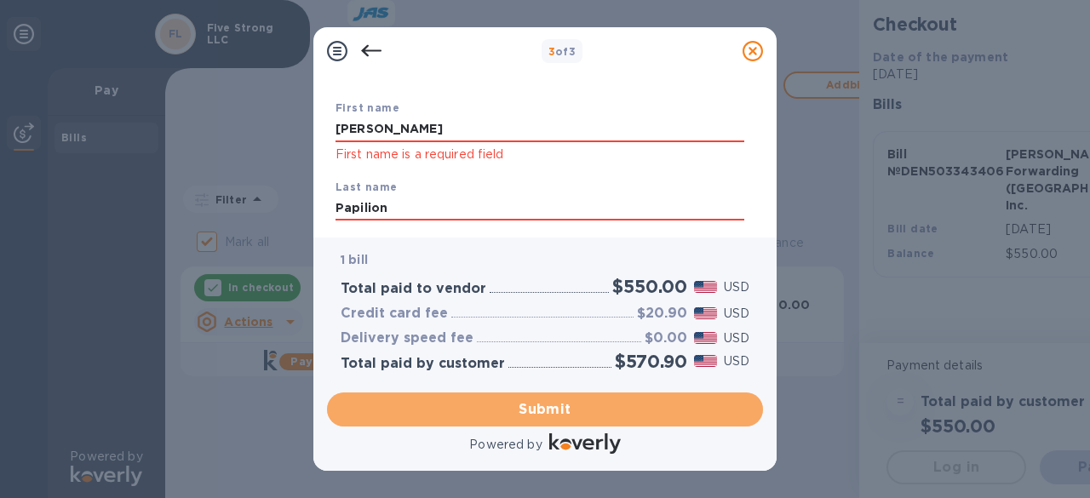
click at [608, 406] on span "Submit" at bounding box center [545, 409] width 409 height 20
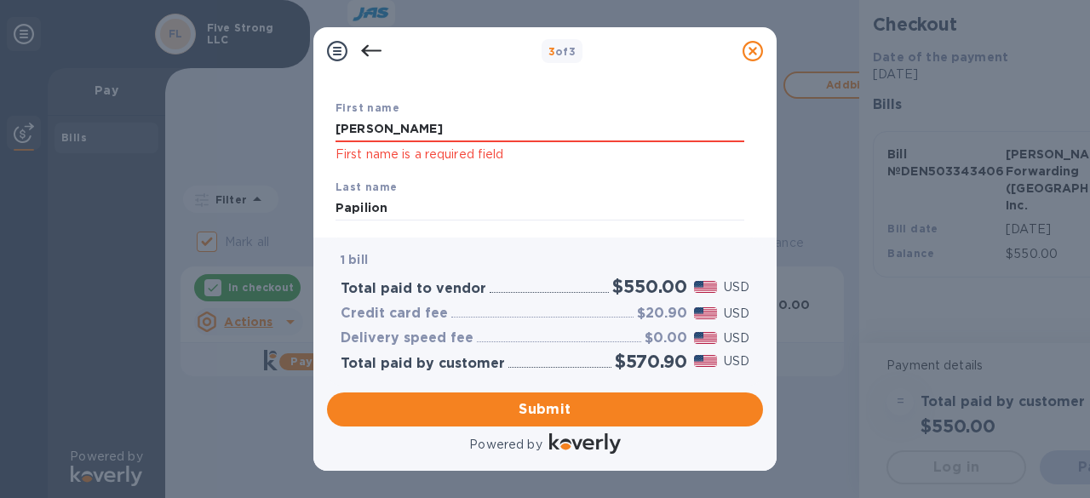
click at [367, 129] on input "[PERSON_NAME]" at bounding box center [540, 130] width 409 height 26
click at [420, 209] on input "Papilion" at bounding box center [540, 209] width 409 height 26
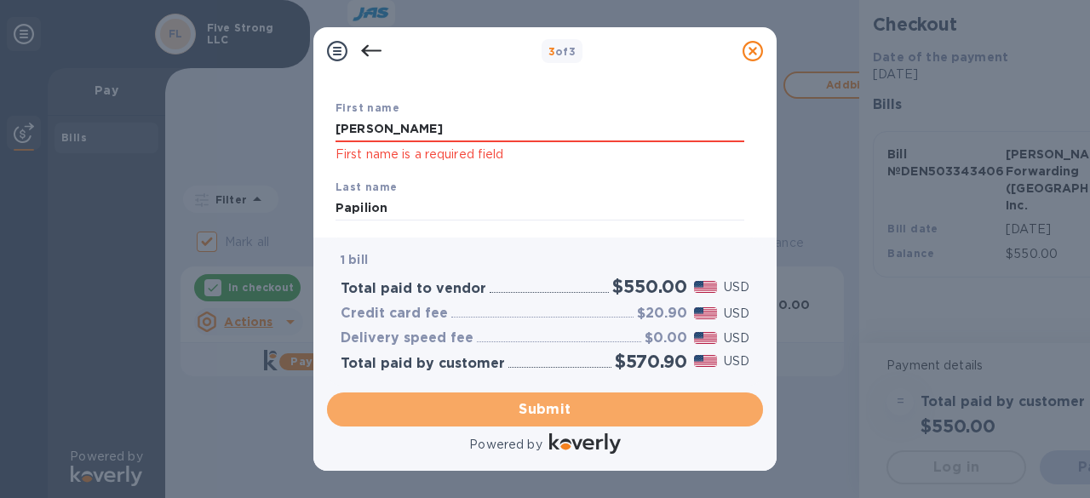
click at [577, 403] on span "Submit" at bounding box center [545, 409] width 409 height 20
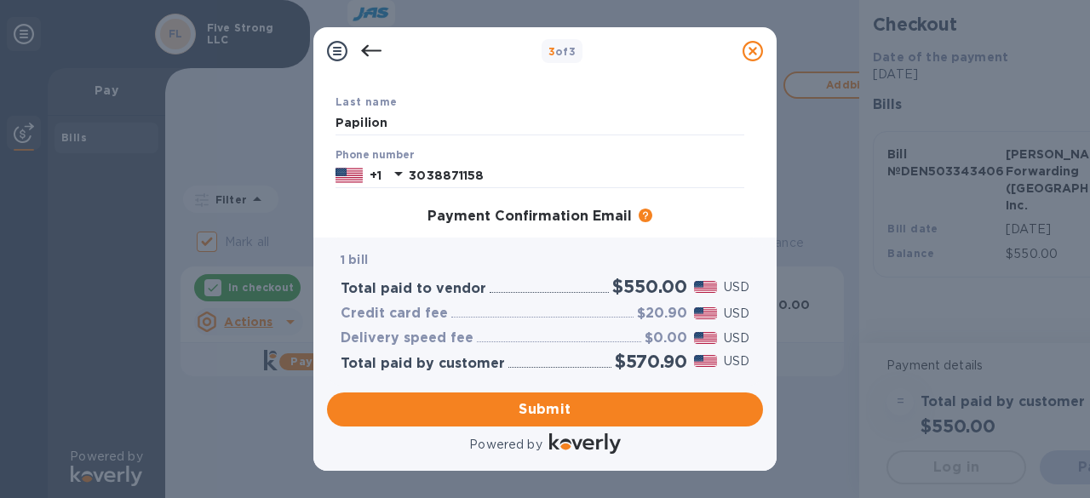
scroll to position [0, 0]
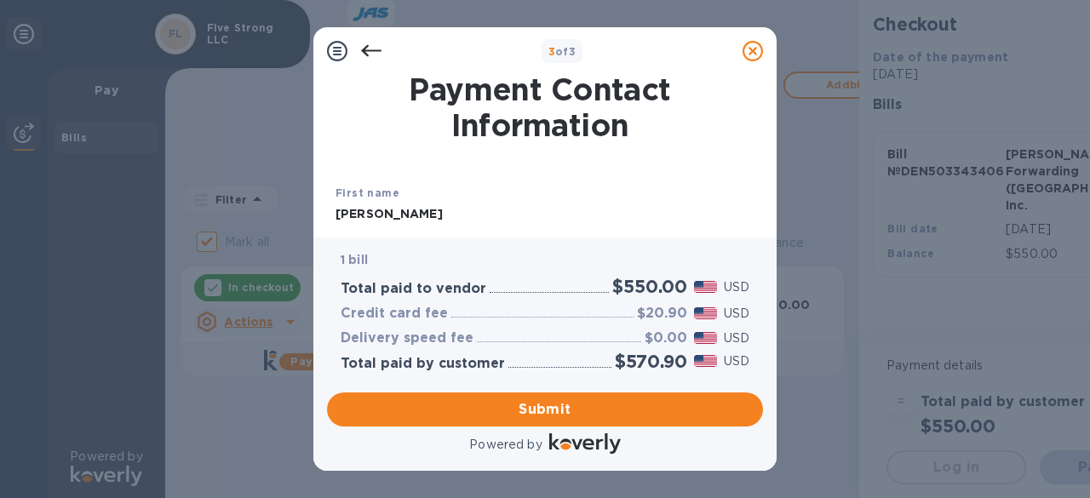
click at [395, 202] on input "[PERSON_NAME]" at bounding box center [540, 215] width 409 height 26
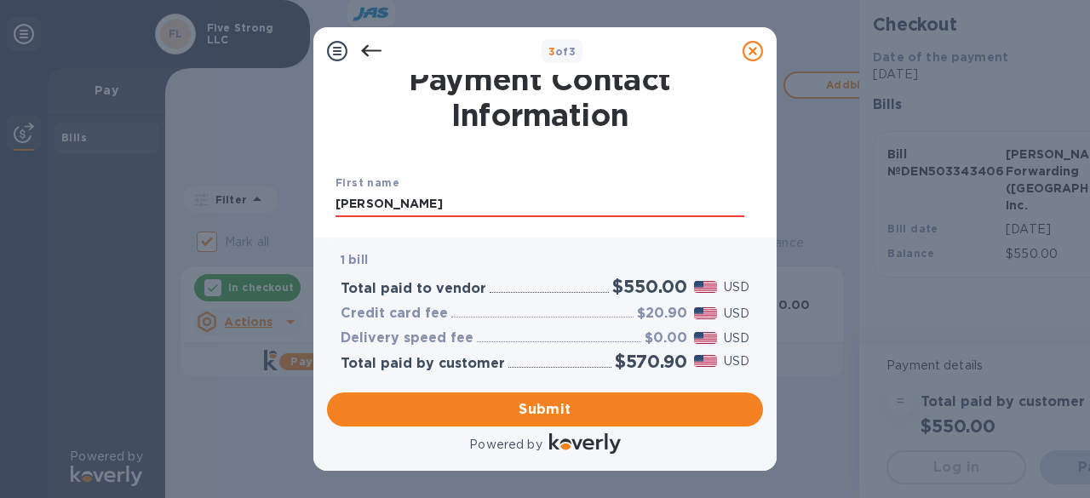
drag, startPoint x: 377, startPoint y: 215, endPoint x: 329, endPoint y: 208, distance: 49.1
click at [329, 209] on div "Payment Contact Information First name Pete First name is a required field Last…" at bounding box center [545, 149] width 436 height 149
type input "[PERSON_NAME]"
click at [540, 203] on input "[PERSON_NAME]" at bounding box center [540, 205] width 409 height 26
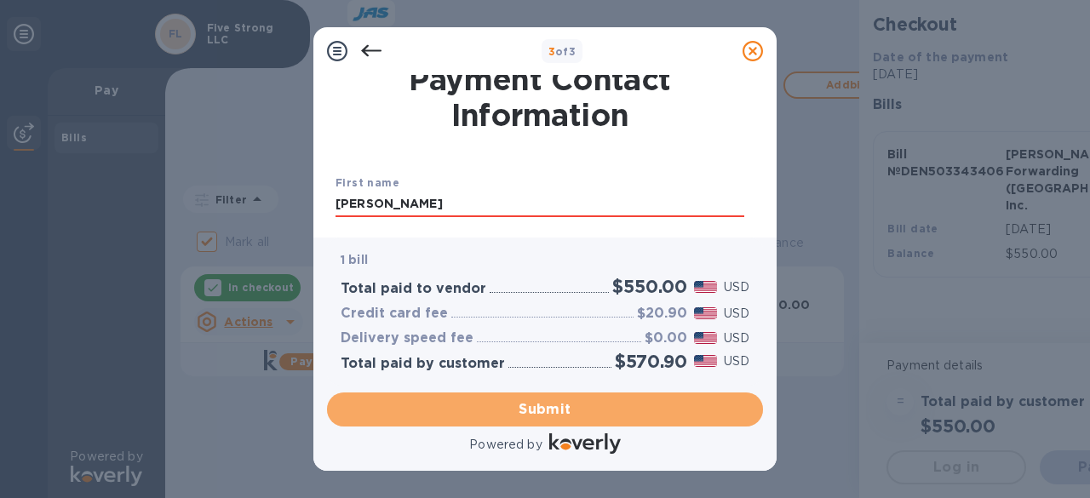
click at [600, 410] on span "Submit" at bounding box center [545, 409] width 409 height 20
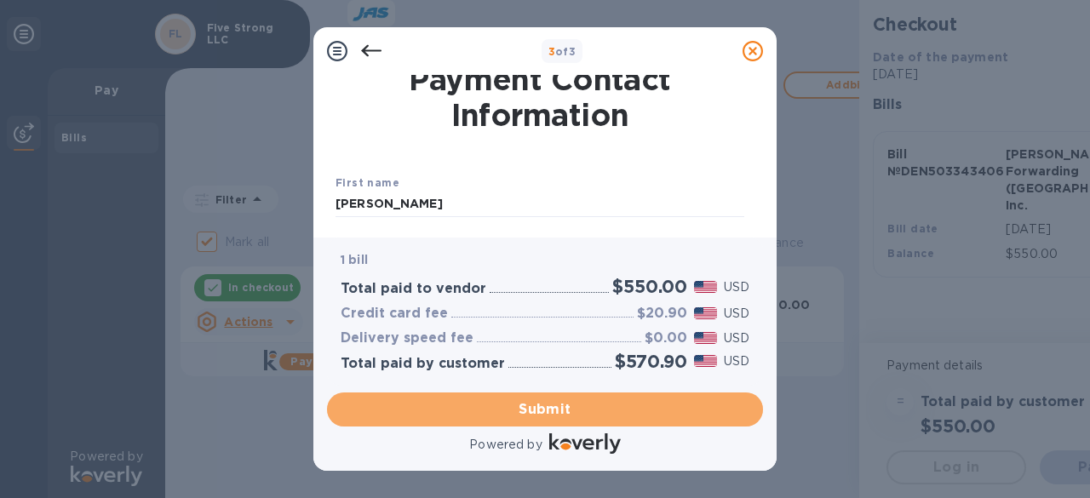
click at [559, 408] on span "Submit" at bounding box center [545, 409] width 409 height 20
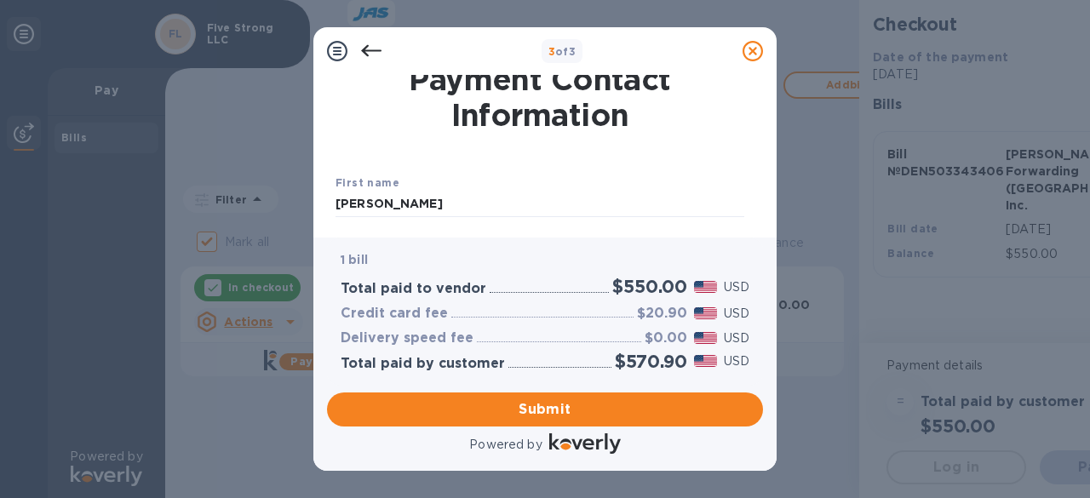
click at [327, 393] on button "Submit" at bounding box center [545, 410] width 436 height 34
click at [385, 265] on p "1 bill" at bounding box center [545, 260] width 409 height 18
click at [402, 224] on div "Last name Papilion" at bounding box center [540, 252] width 422 height 57
click at [388, 208] on input "[PERSON_NAME]" at bounding box center [540, 205] width 409 height 26
click at [558, 173] on div "First name Pete" at bounding box center [540, 195] width 422 height 57
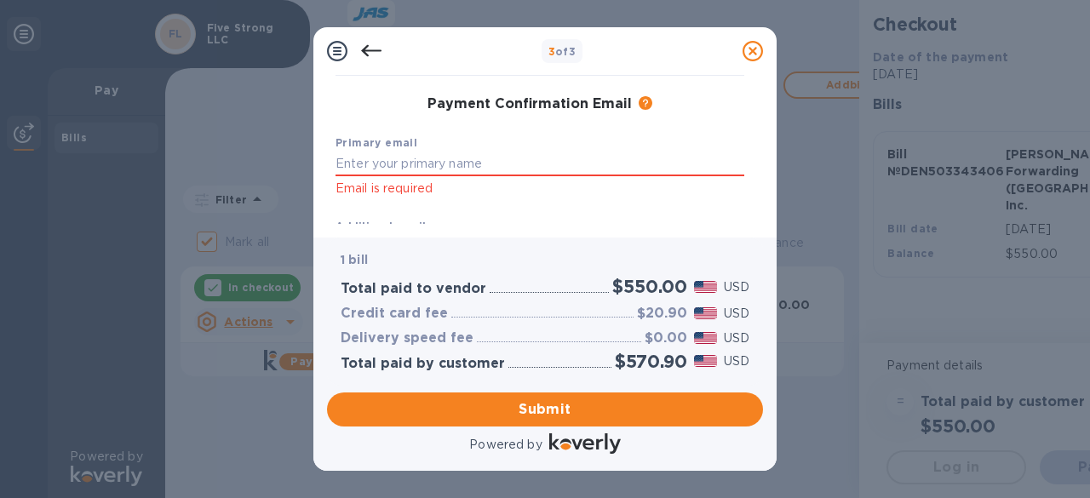
scroll to position [265, 0]
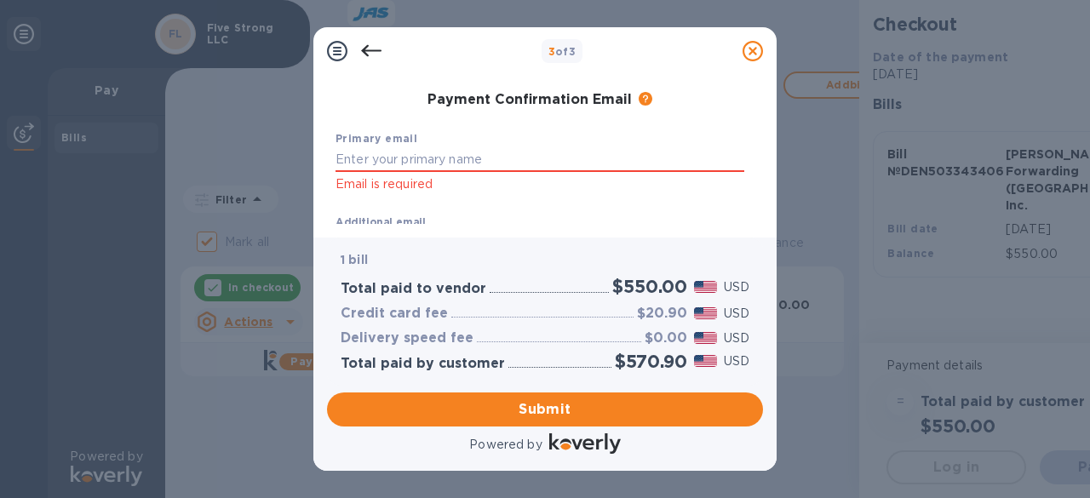
click at [341, 166] on input "text" at bounding box center [540, 160] width 409 height 26
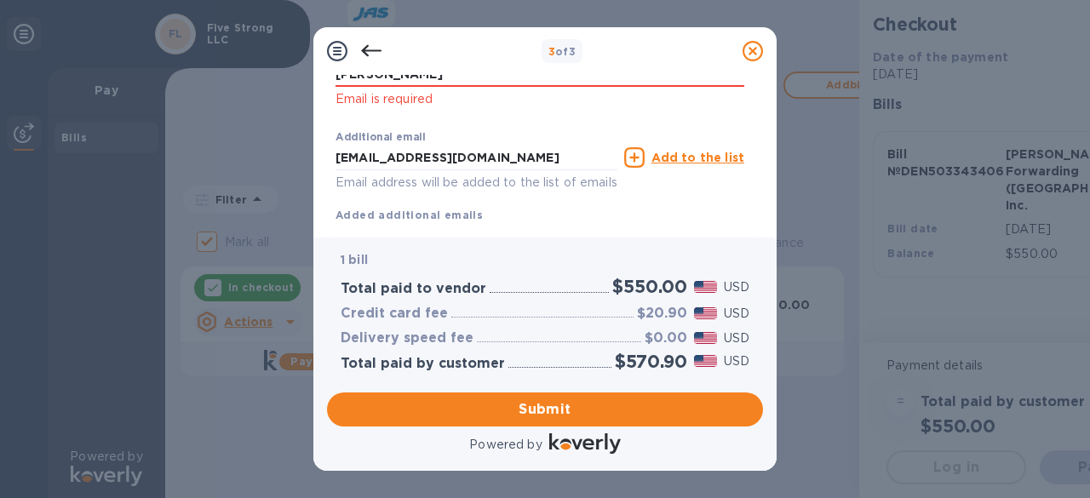
scroll to position [342, 0]
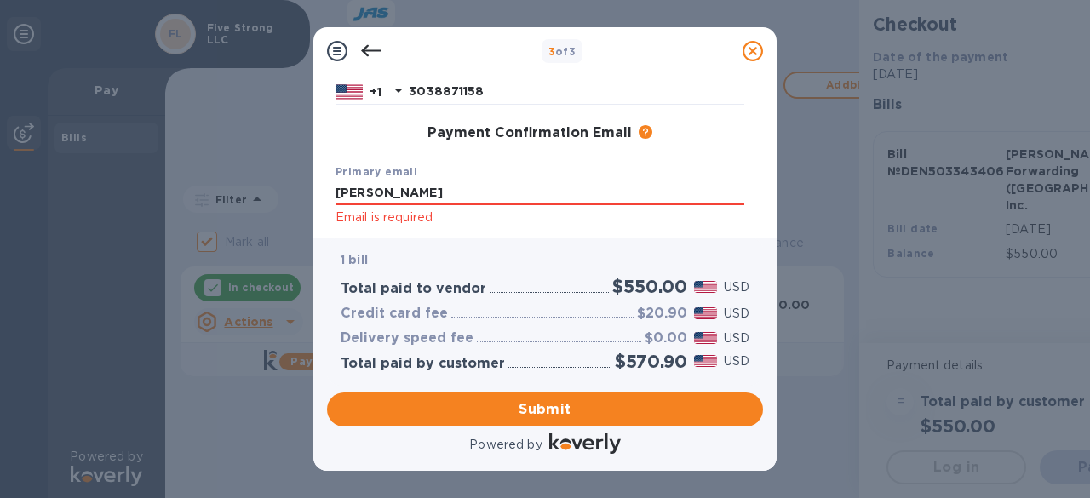
drag, startPoint x: 422, startPoint y: 88, endPoint x: 317, endPoint y: 83, distance: 105.7
click at [317, 83] on div "Payment Contact Information First name Pete Last name Papilion Phone number +1 …" at bounding box center [544, 156] width 463 height 163
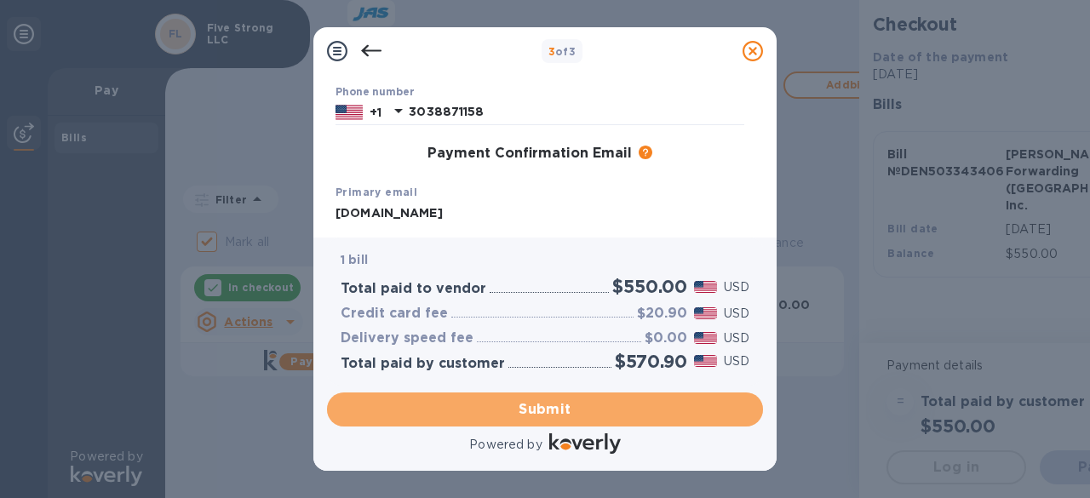
click at [583, 408] on span "Submit" at bounding box center [545, 409] width 409 height 20
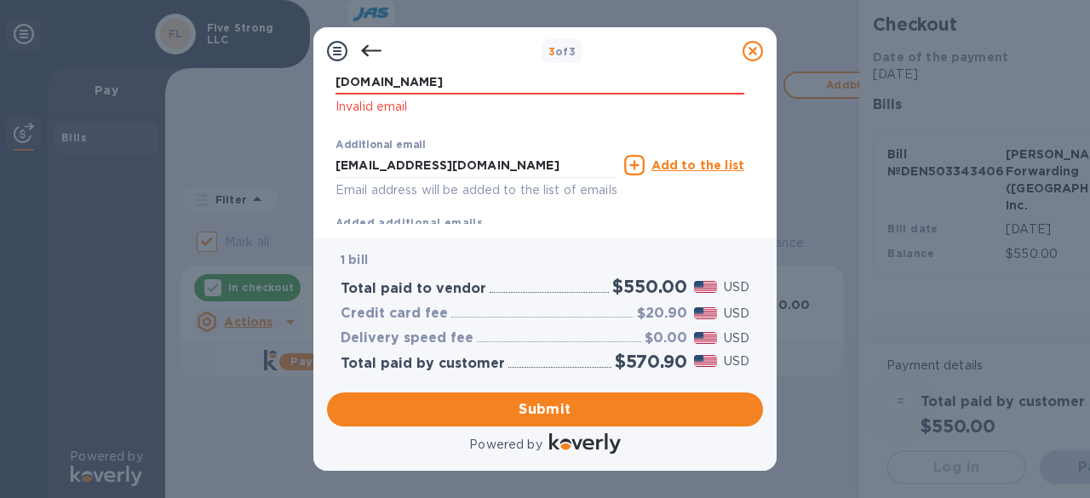
scroll to position [257, 0]
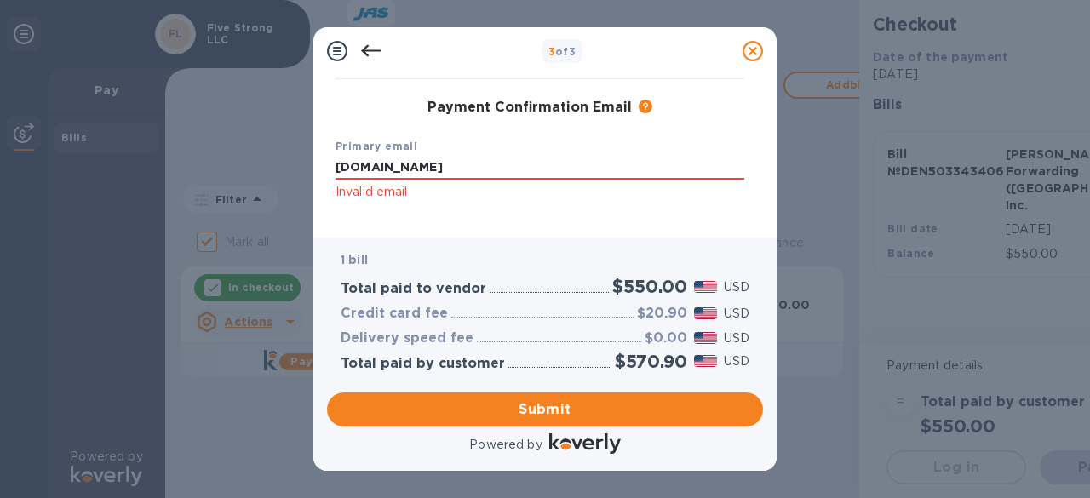
click at [451, 167] on input "fivestrongllc.com" at bounding box center [540, 168] width 409 height 26
click at [453, 168] on input "fivestrongllc.com" at bounding box center [540, 168] width 409 height 26
click at [439, 204] on div "Primary email fivestrongllc.com Invalid email" at bounding box center [540, 169] width 422 height 79
click at [458, 167] on input "fivestrongllc.com" at bounding box center [540, 168] width 409 height 26
click at [651, 165] on input "fivestrongllc.com" at bounding box center [540, 168] width 409 height 26
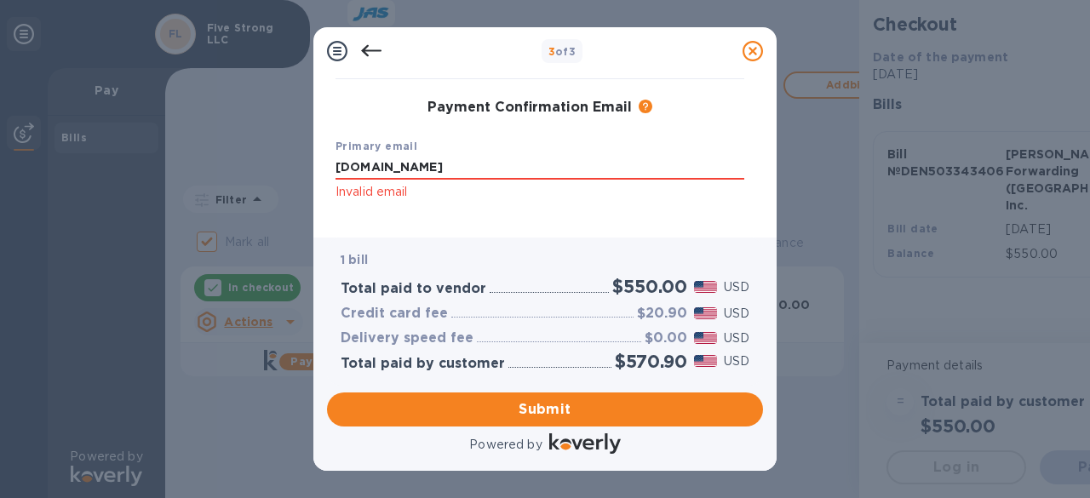
drag, startPoint x: 455, startPoint y: 169, endPoint x: 307, endPoint y: 171, distance: 148.2
click at [307, 171] on div "3 of 3 Payment Contact Information First name Pete Last name Papilion Phone num…" at bounding box center [545, 249] width 1090 height 498
type input "fivestrongllc.com"
click at [531, 209] on div "Primary email fivestrongllc.com Invalid email" at bounding box center [540, 169] width 422 height 79
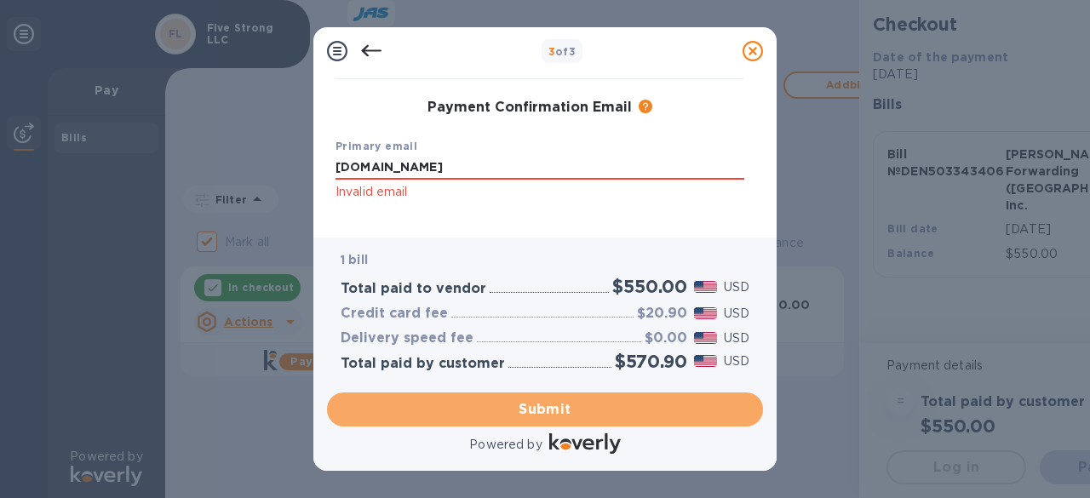
click at [614, 413] on span "Submit" at bounding box center [545, 409] width 409 height 20
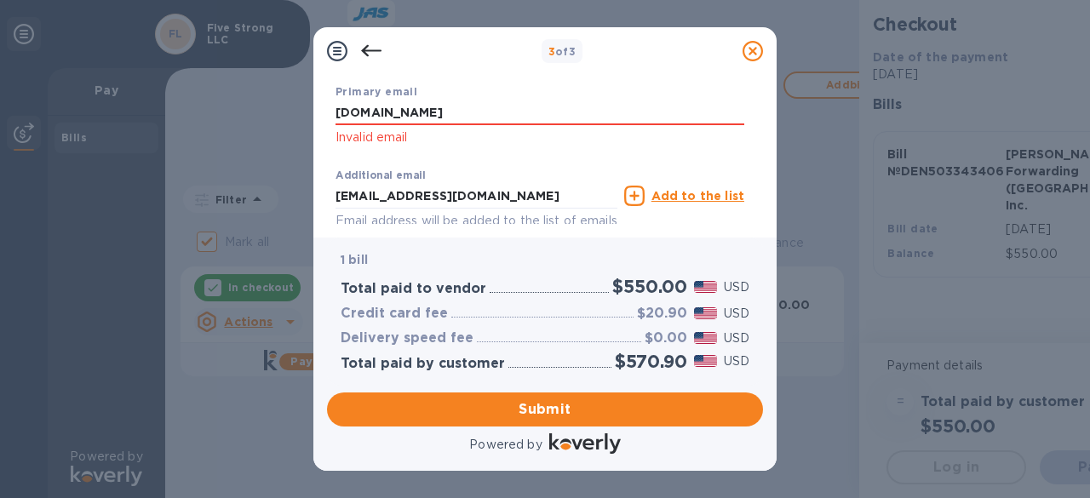
scroll to position [397, 0]
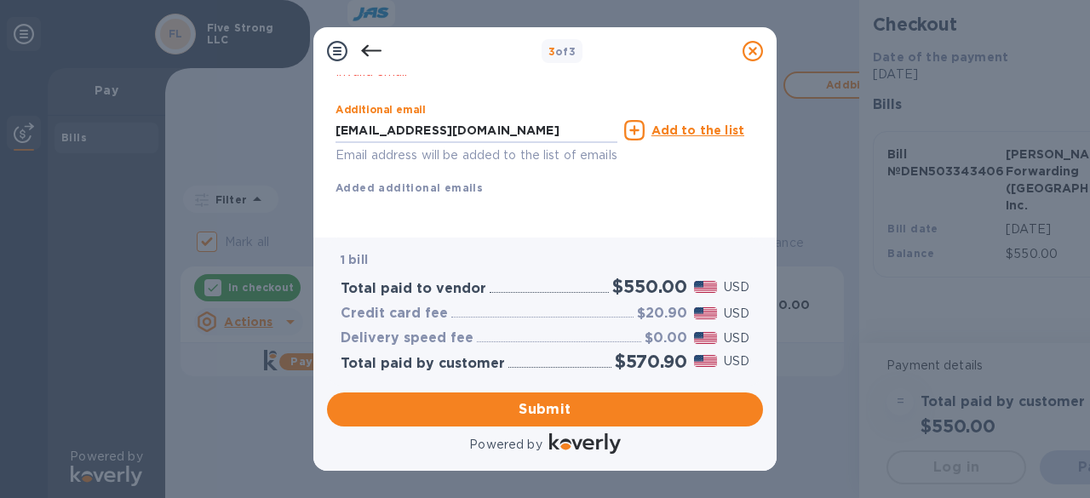
drag, startPoint x: 538, startPoint y: 116, endPoint x: 326, endPoint y: 118, distance: 212.1
click at [326, 118] on div "Payment Contact Information First name Pete Last name Papilion Phone number +1 …" at bounding box center [544, 156] width 463 height 163
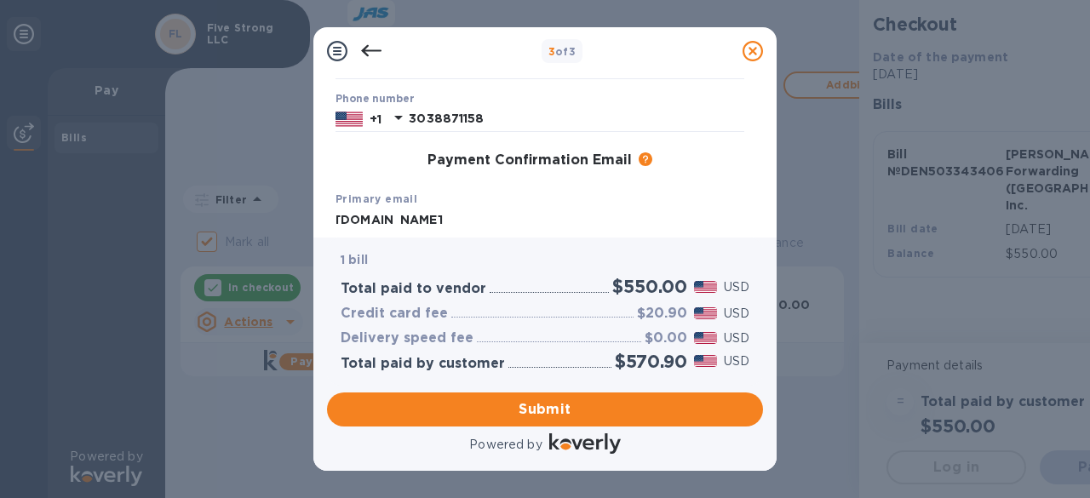
scroll to position [227, 0]
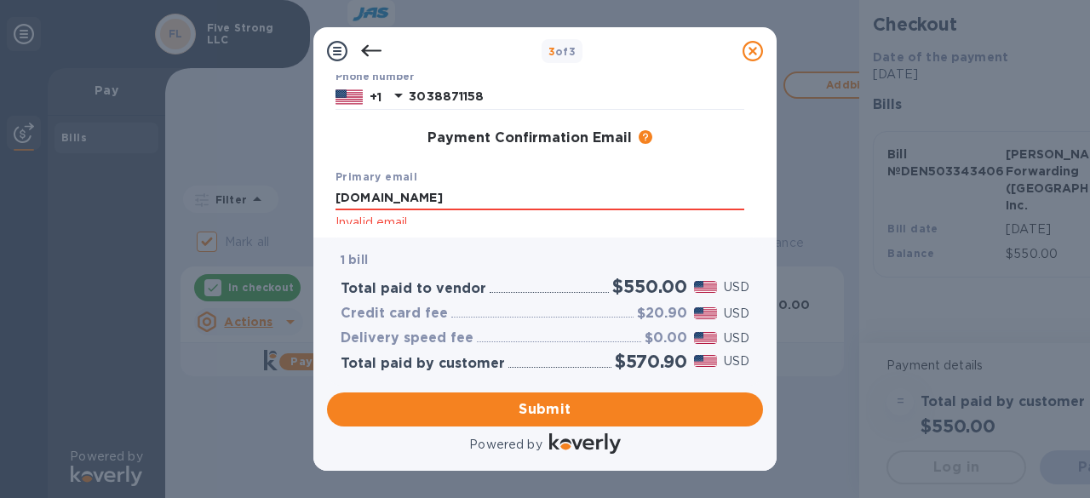
drag, startPoint x: 445, startPoint y: 196, endPoint x: 318, endPoint y: 195, distance: 126.9
click at [318, 195] on div "Payment Contact Information First name Pete Last name Papilion Phone number +1 …" at bounding box center [544, 156] width 463 height 163
paste input "[EMAIL_ADDRESS][DOMAIN_NAME]"
type input "[EMAIL_ADDRESS][DOMAIN_NAME]"
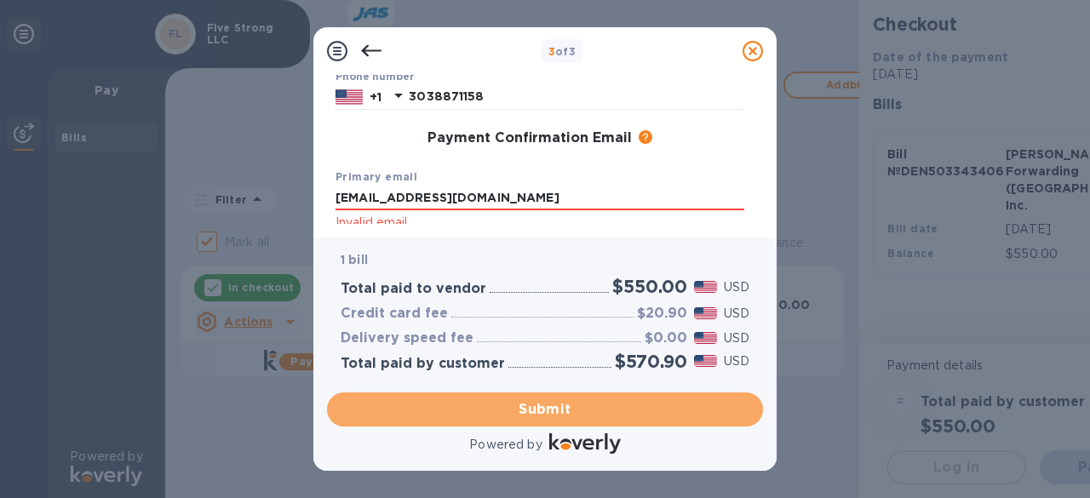
click at [562, 411] on span "Submit" at bounding box center [545, 409] width 409 height 20
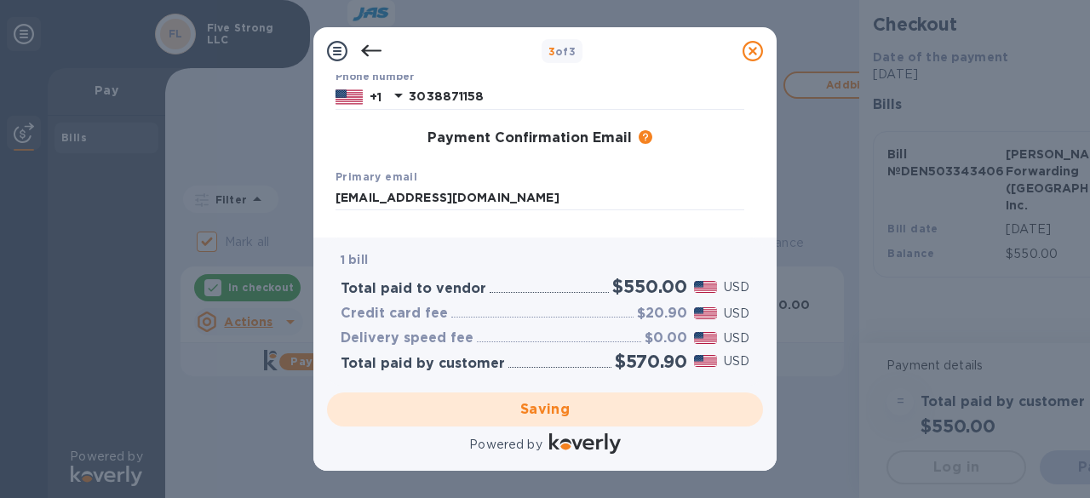
checkbox input "false"
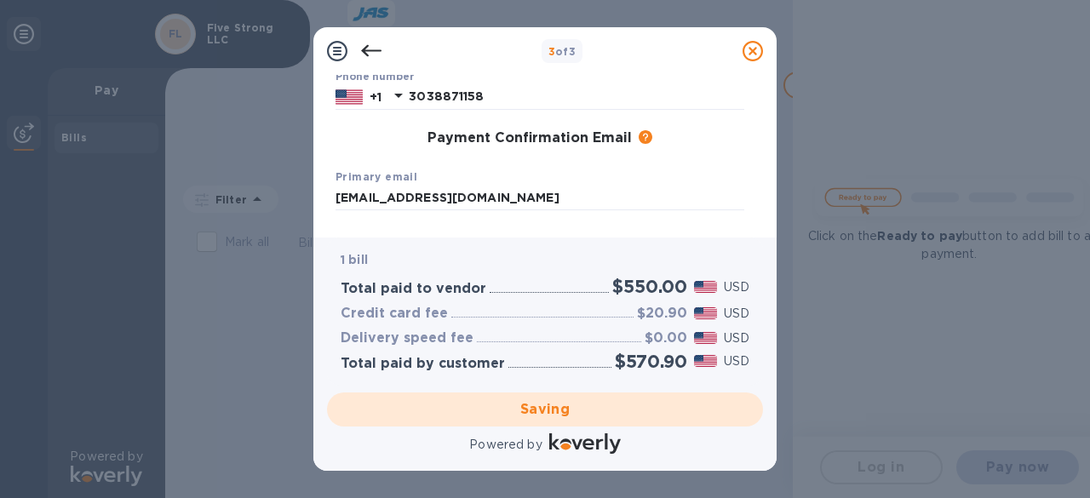
scroll to position [77, 0]
